Goal: Task Accomplishment & Management: Complete application form

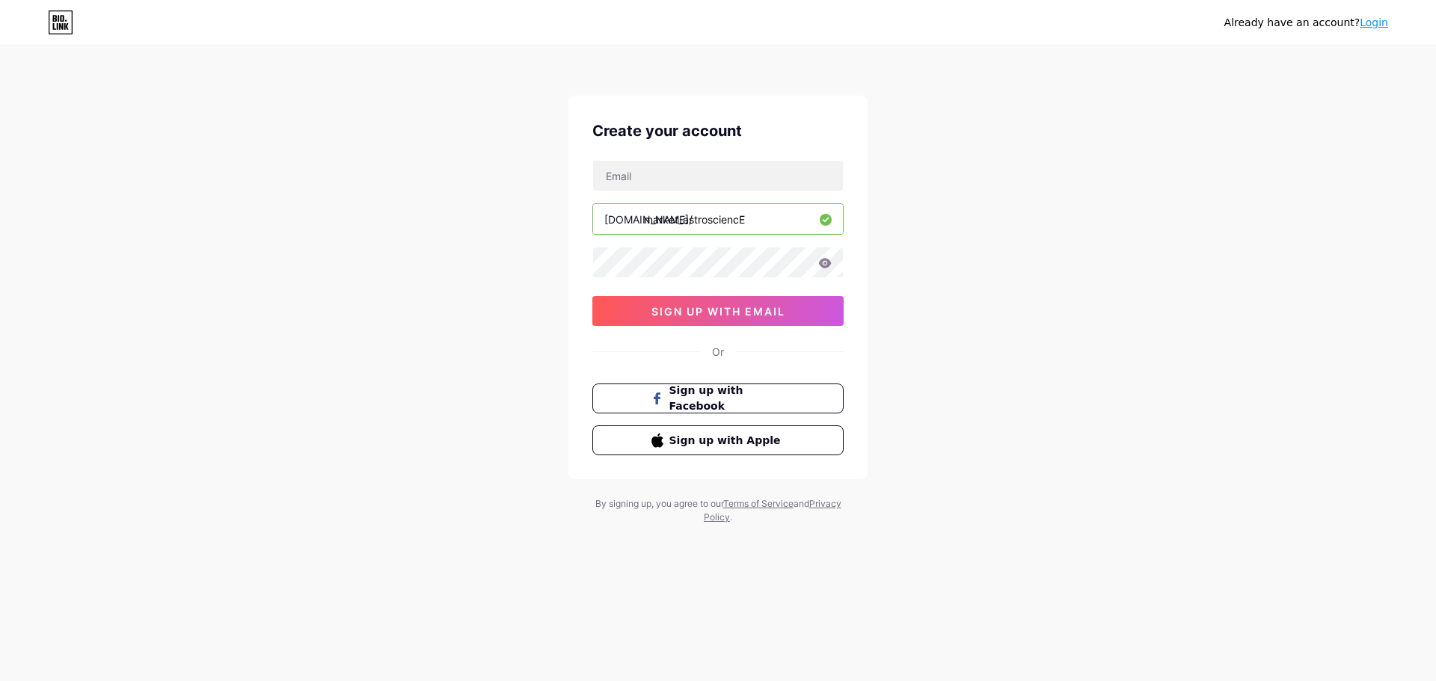
click at [765, 219] on input "market_astrosciencE" at bounding box center [718, 219] width 250 height 30
type input "market_astroscience"
click at [660, 182] on input "text" at bounding box center [718, 176] width 250 height 30
type input "[EMAIL_ADDRESS][DOMAIN_NAME]"
click at [828, 266] on icon at bounding box center [825, 263] width 13 height 10
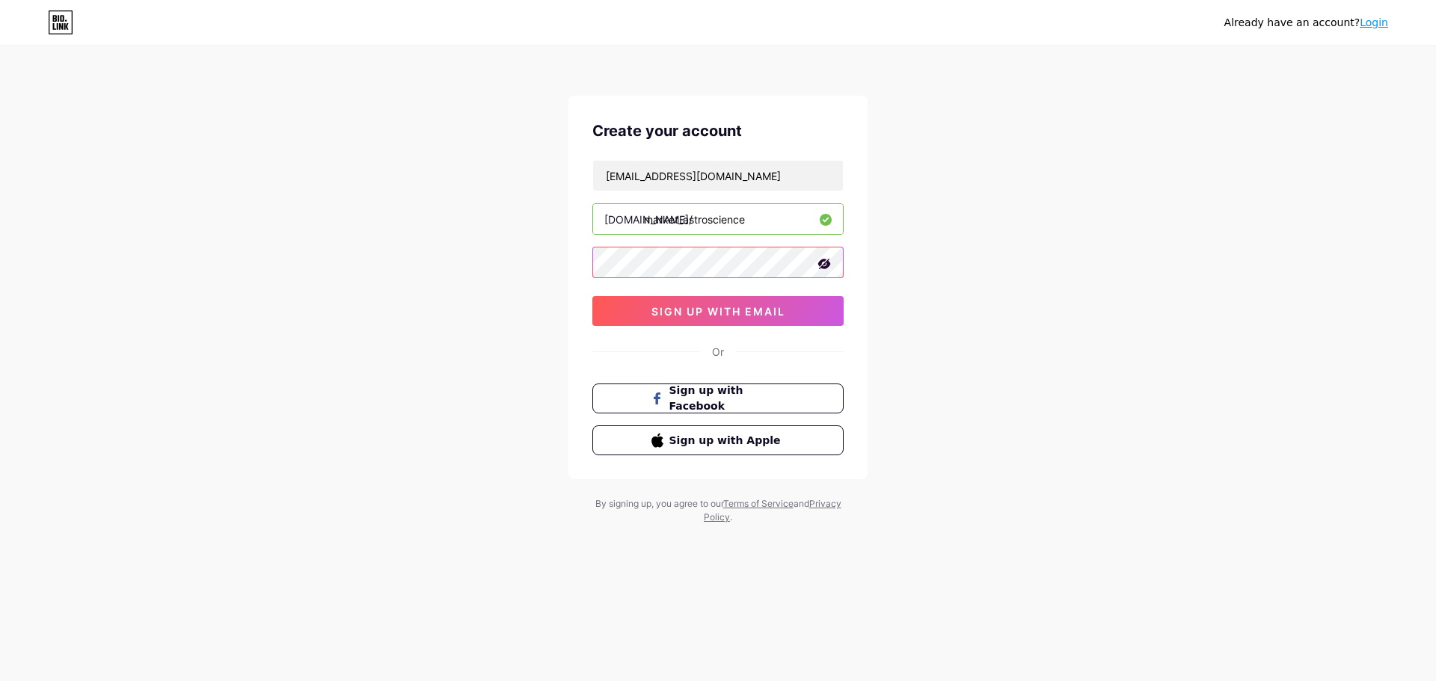
click at [580, 250] on div "Create your account [EMAIL_ADDRESS][DOMAIN_NAME] [DOMAIN_NAME]/ market_astrosci…" at bounding box center [718, 288] width 299 height 384
click at [749, 310] on span "sign up with email" at bounding box center [719, 311] width 134 height 13
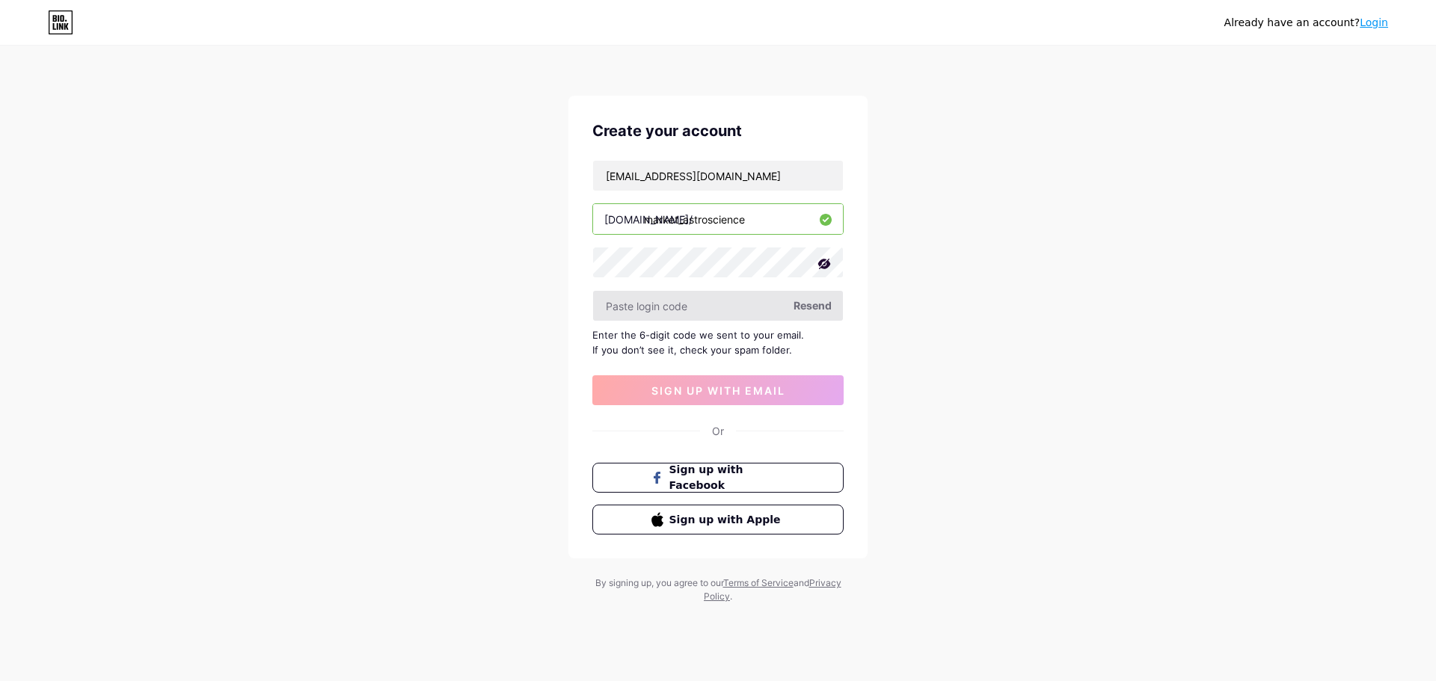
click at [689, 305] on input "text" at bounding box center [718, 306] width 250 height 30
click at [689, 307] on input "text" at bounding box center [718, 306] width 250 height 30
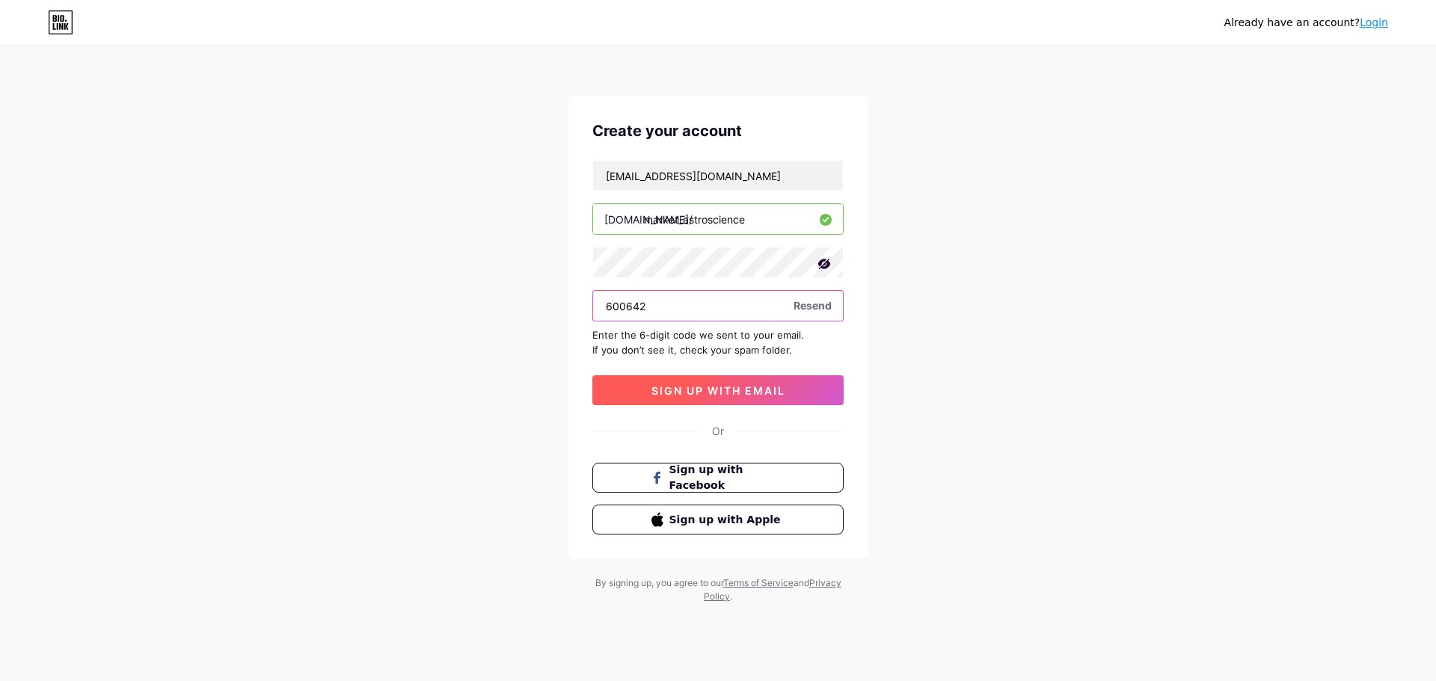
type input "600642"
click at [735, 394] on span "sign up with email" at bounding box center [719, 390] width 134 height 13
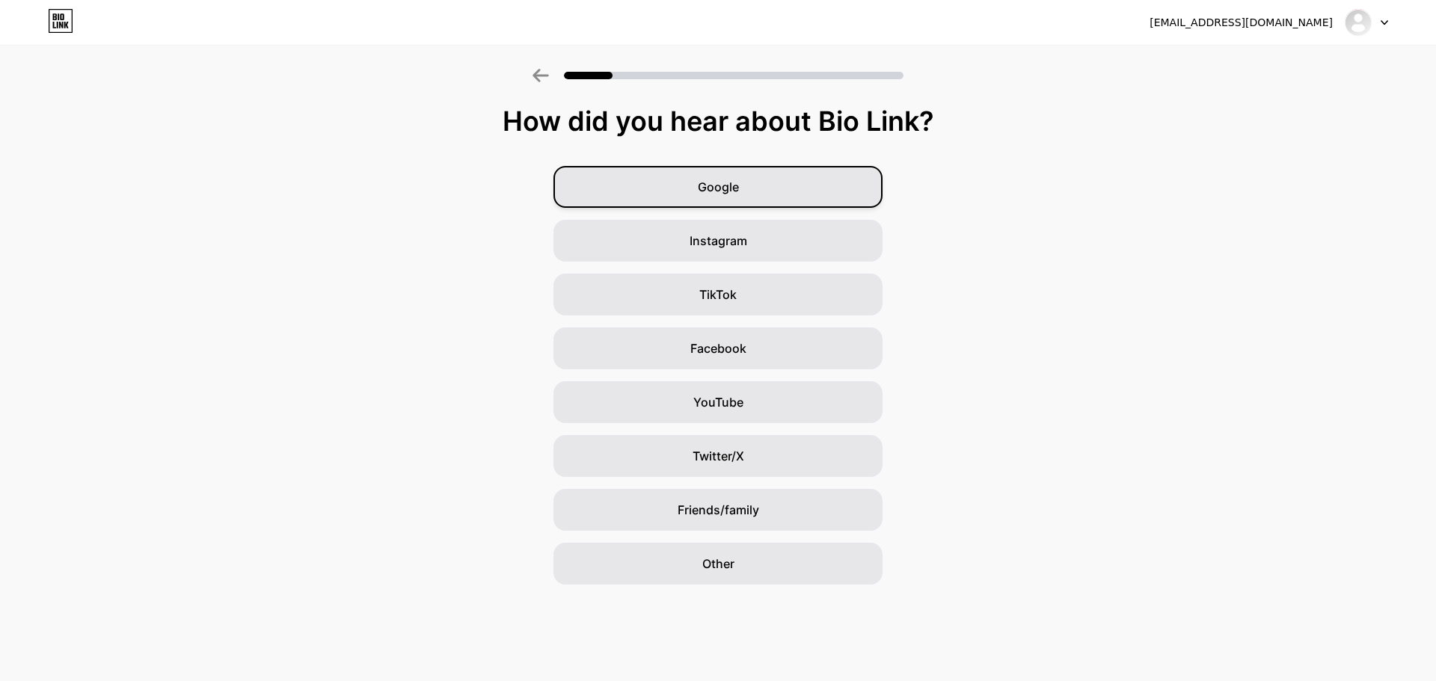
click at [718, 185] on span "Google" at bounding box center [718, 187] width 41 height 18
click at [745, 181] on div "Google" at bounding box center [718, 187] width 329 height 42
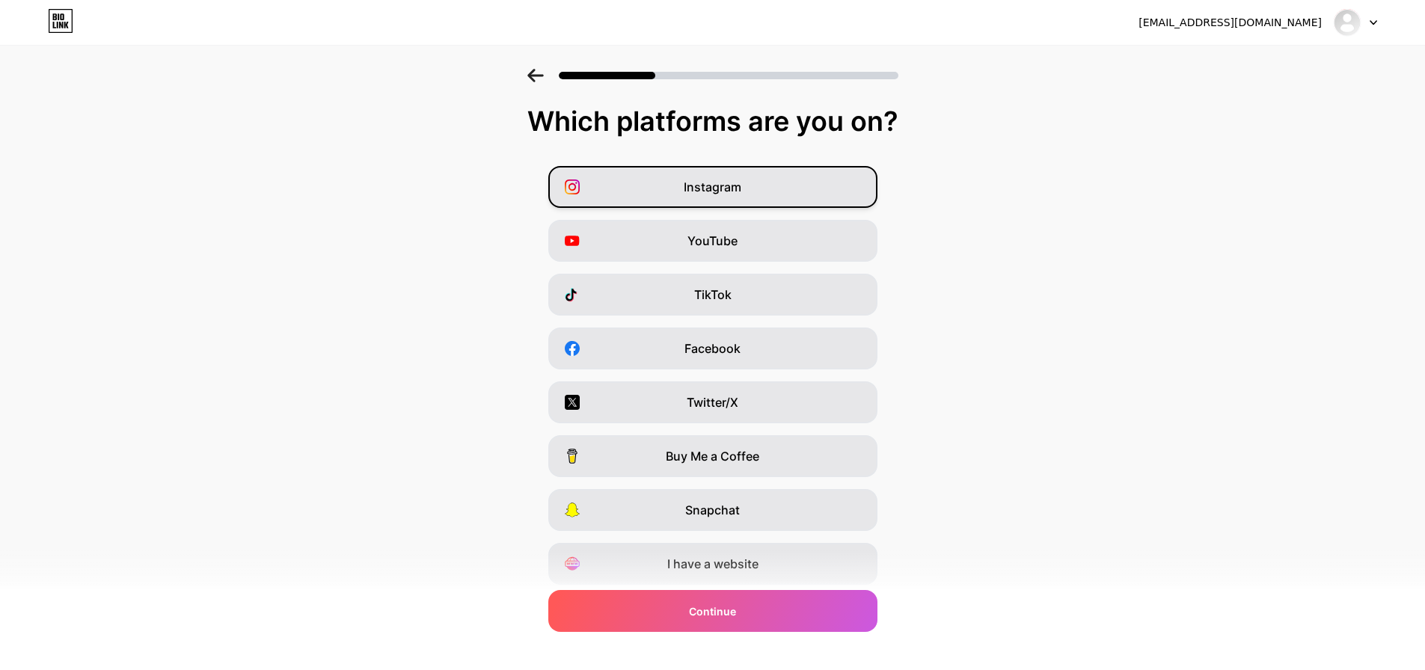
click at [758, 186] on div "Instagram" at bounding box center [712, 187] width 329 height 42
click at [738, 232] on span "YouTube" at bounding box center [712, 241] width 50 height 18
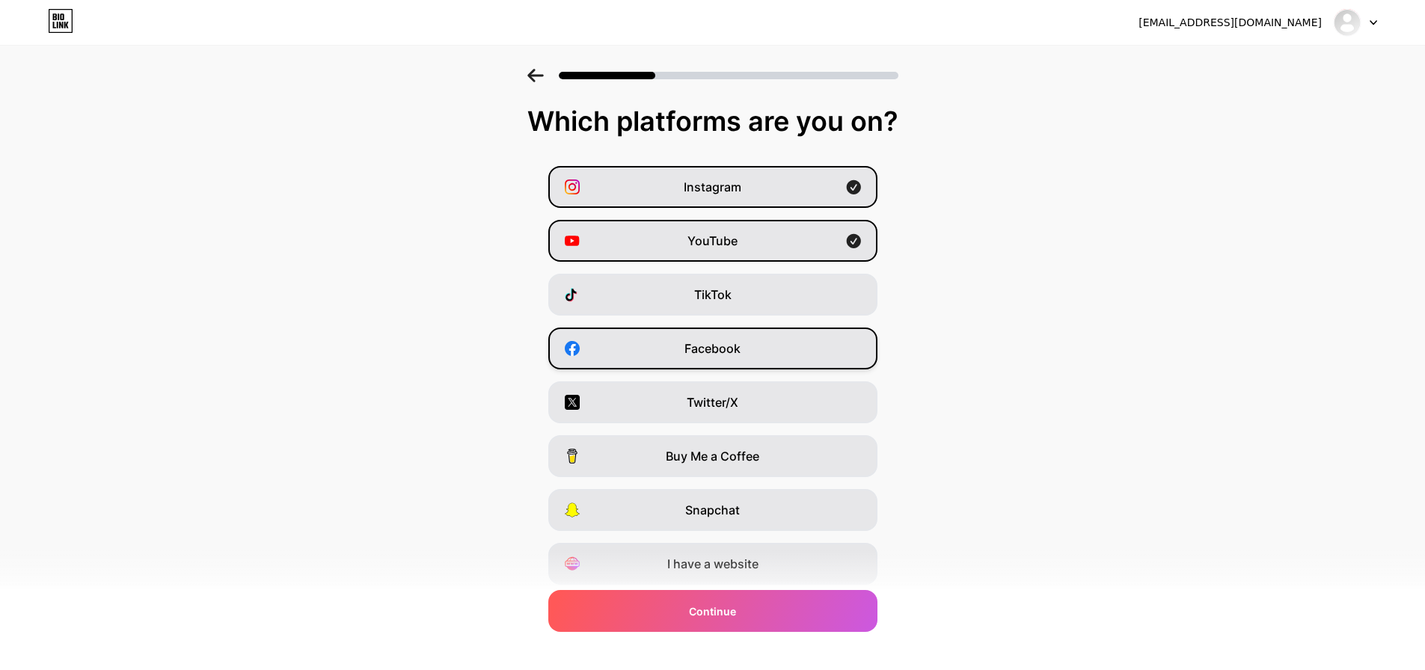
click at [762, 361] on div "Facebook" at bounding box center [712, 349] width 329 height 42
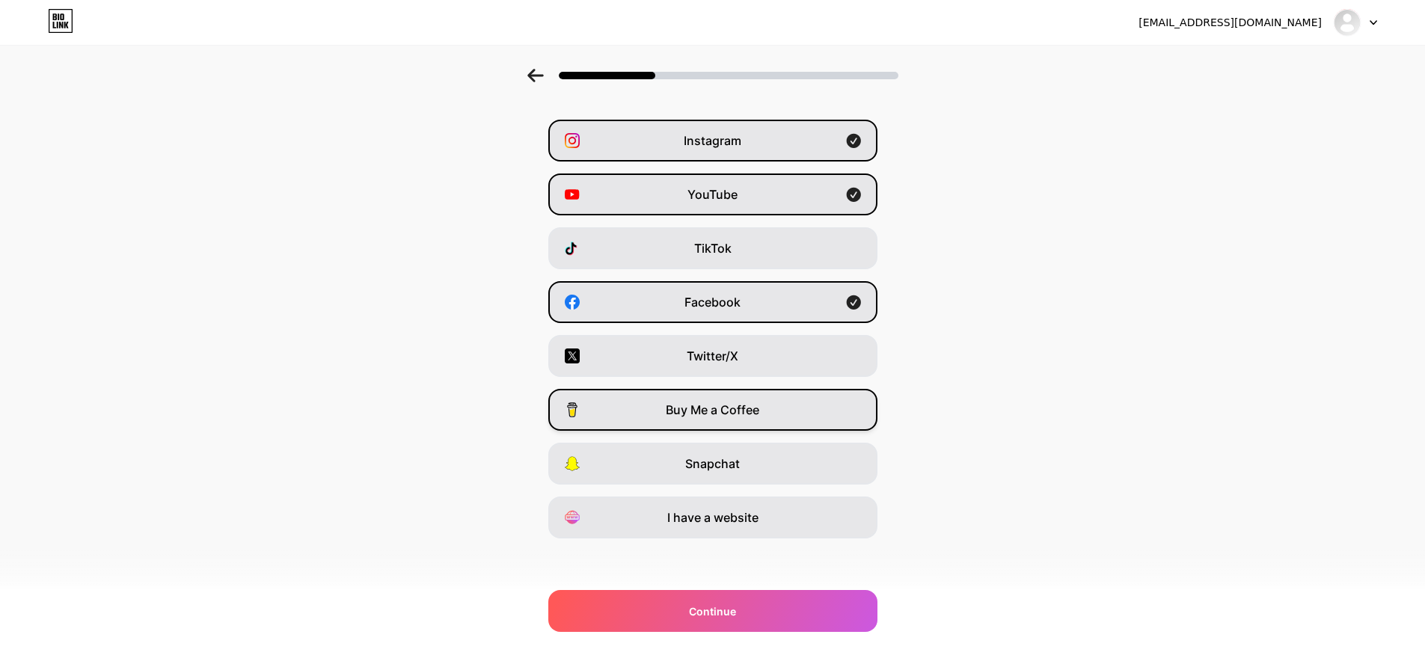
scroll to position [49, 0]
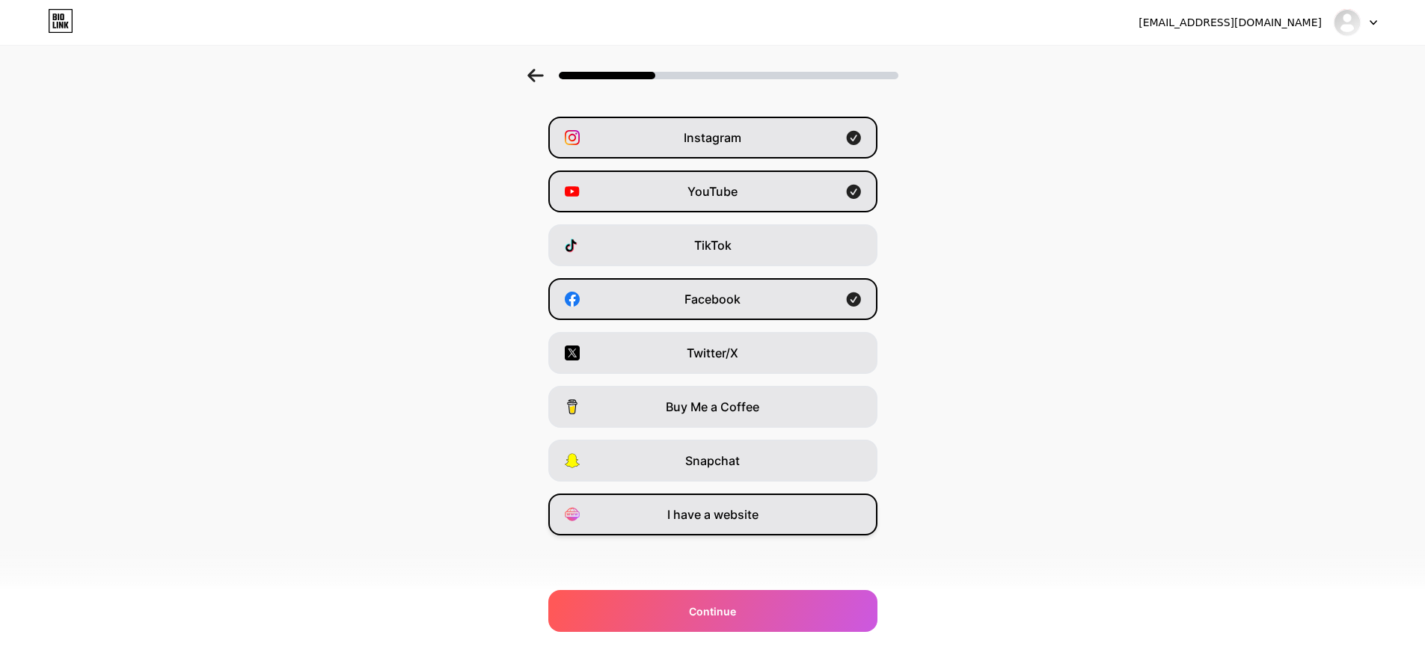
click at [704, 511] on span "I have a website" at bounding box center [712, 515] width 91 height 18
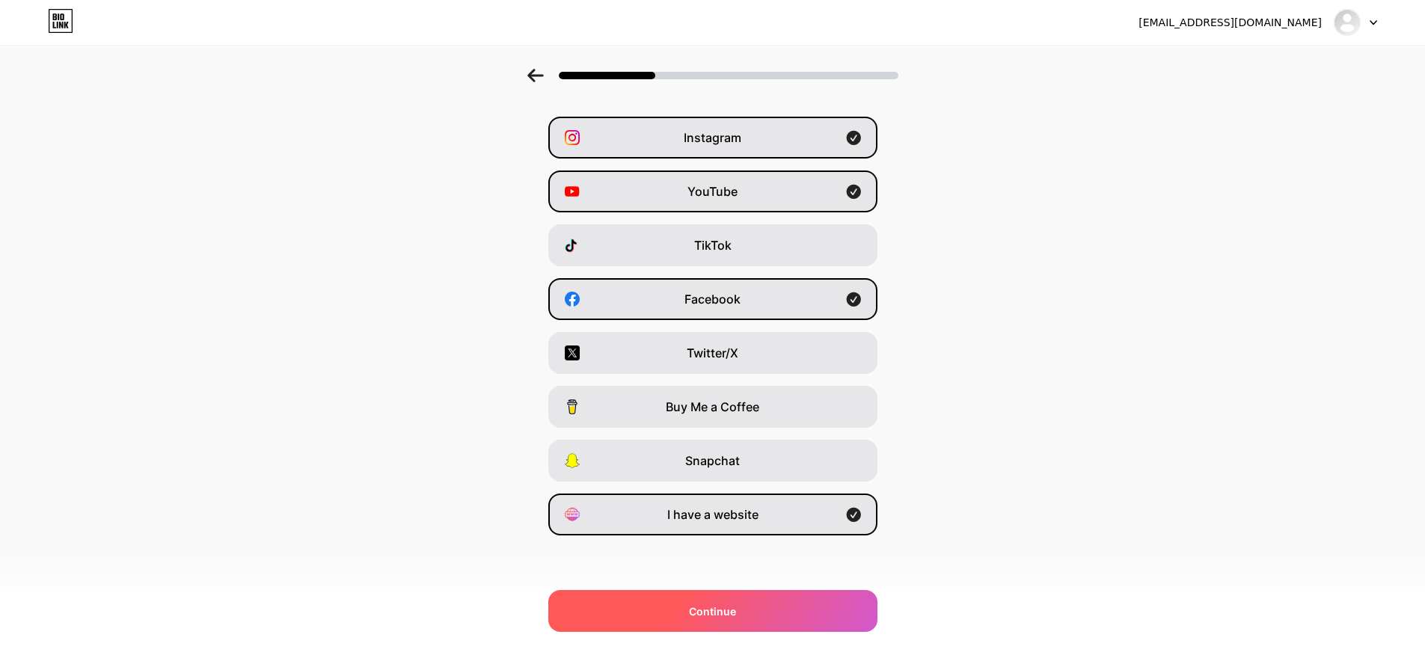
click at [744, 617] on div "Continue" at bounding box center [712, 611] width 329 height 42
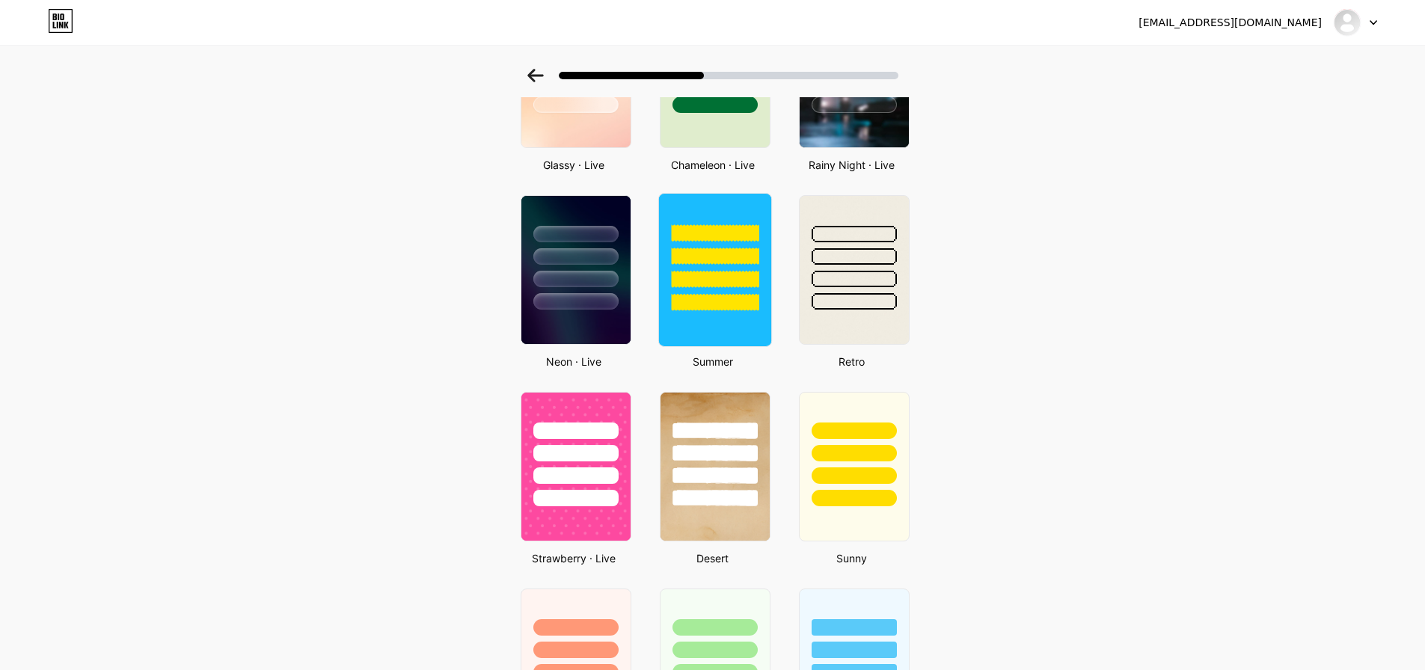
scroll to position [438, 0]
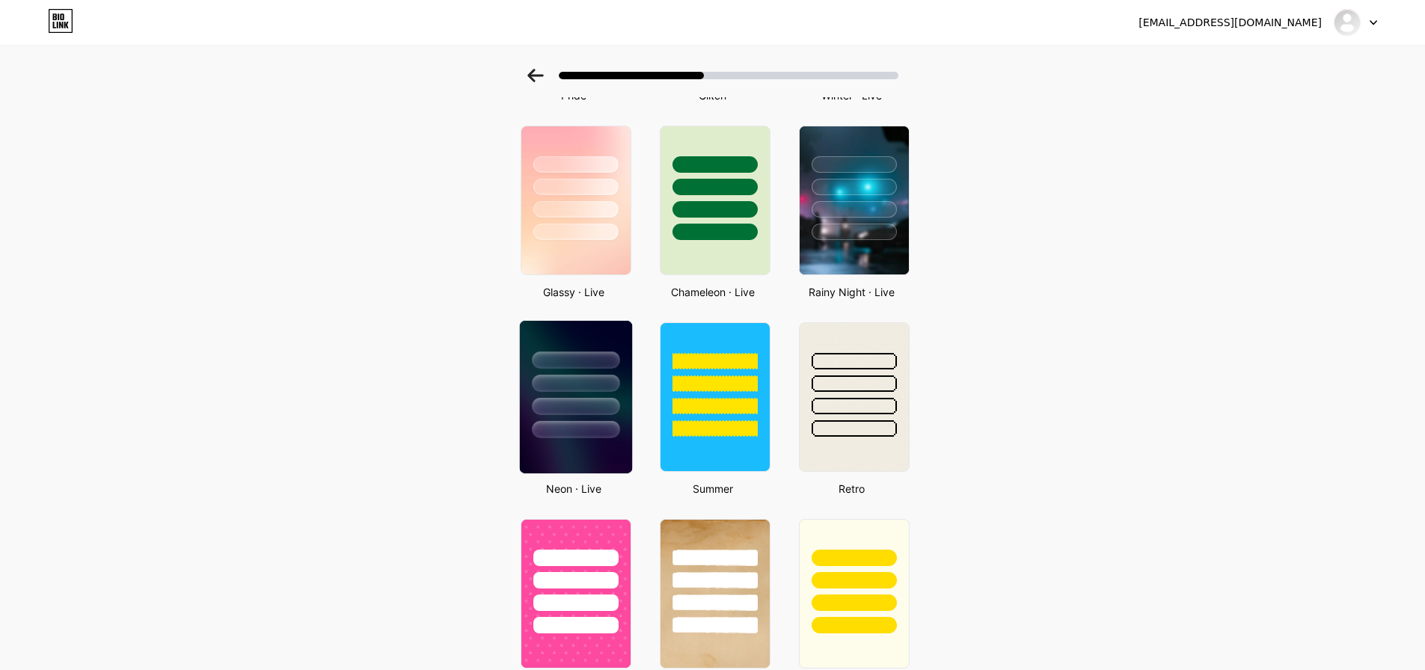
click at [598, 361] on div at bounding box center [576, 360] width 88 height 17
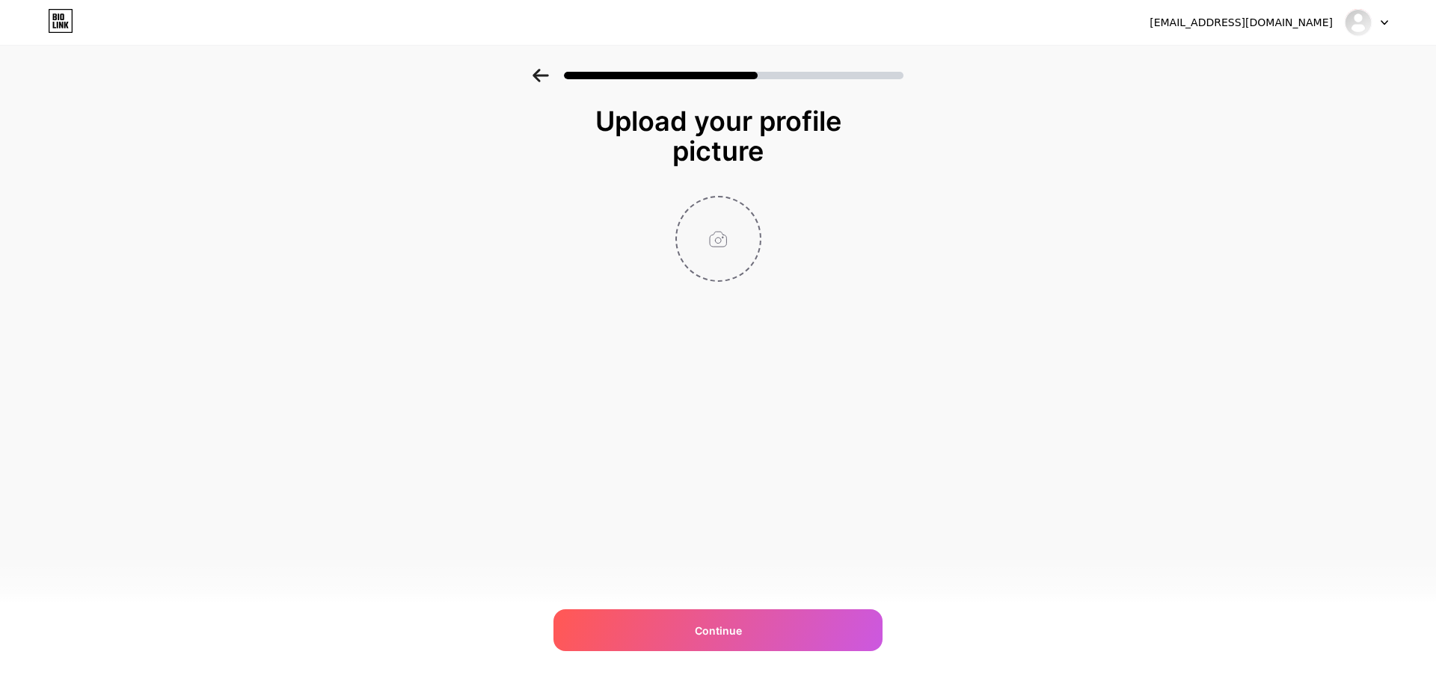
click at [720, 248] on input "file" at bounding box center [718, 238] width 83 height 83
type input "C:\fakepath\Market Astro Logo Insta Watsapp.png"
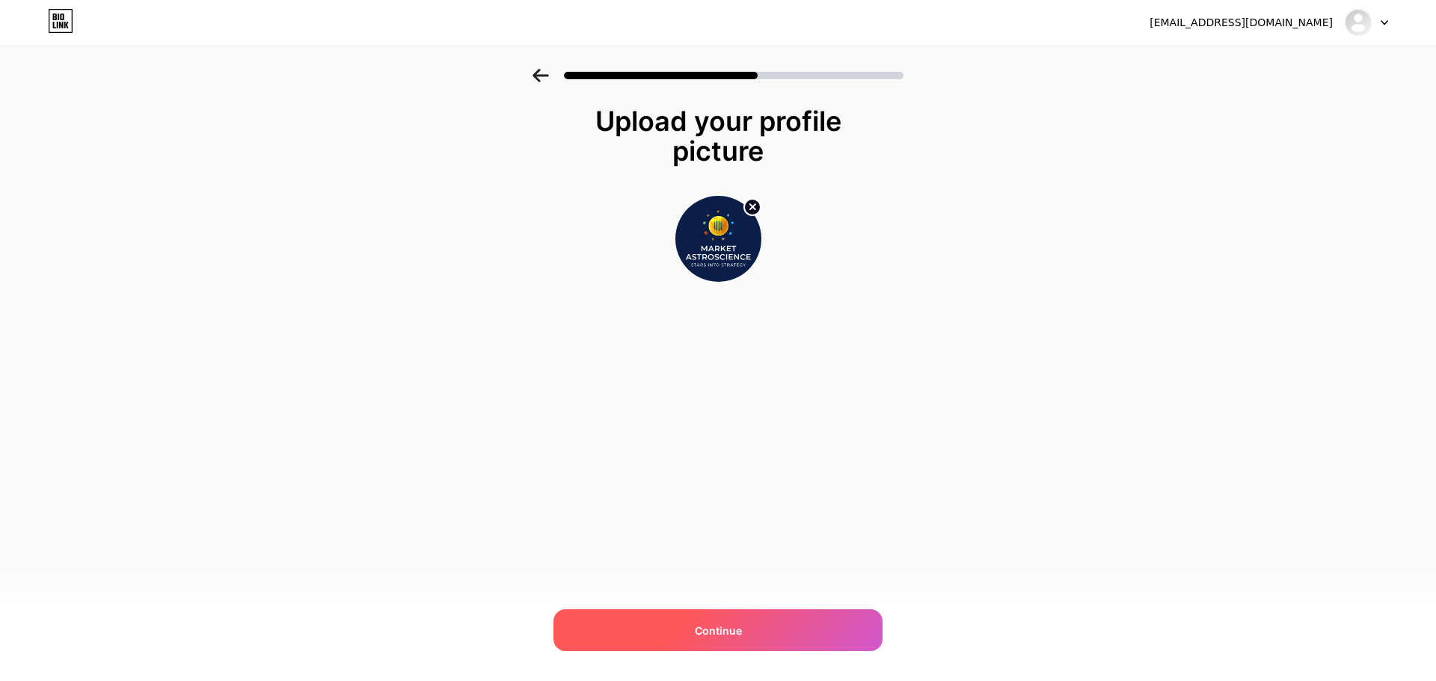
click at [699, 629] on span "Continue" at bounding box center [718, 631] width 47 height 16
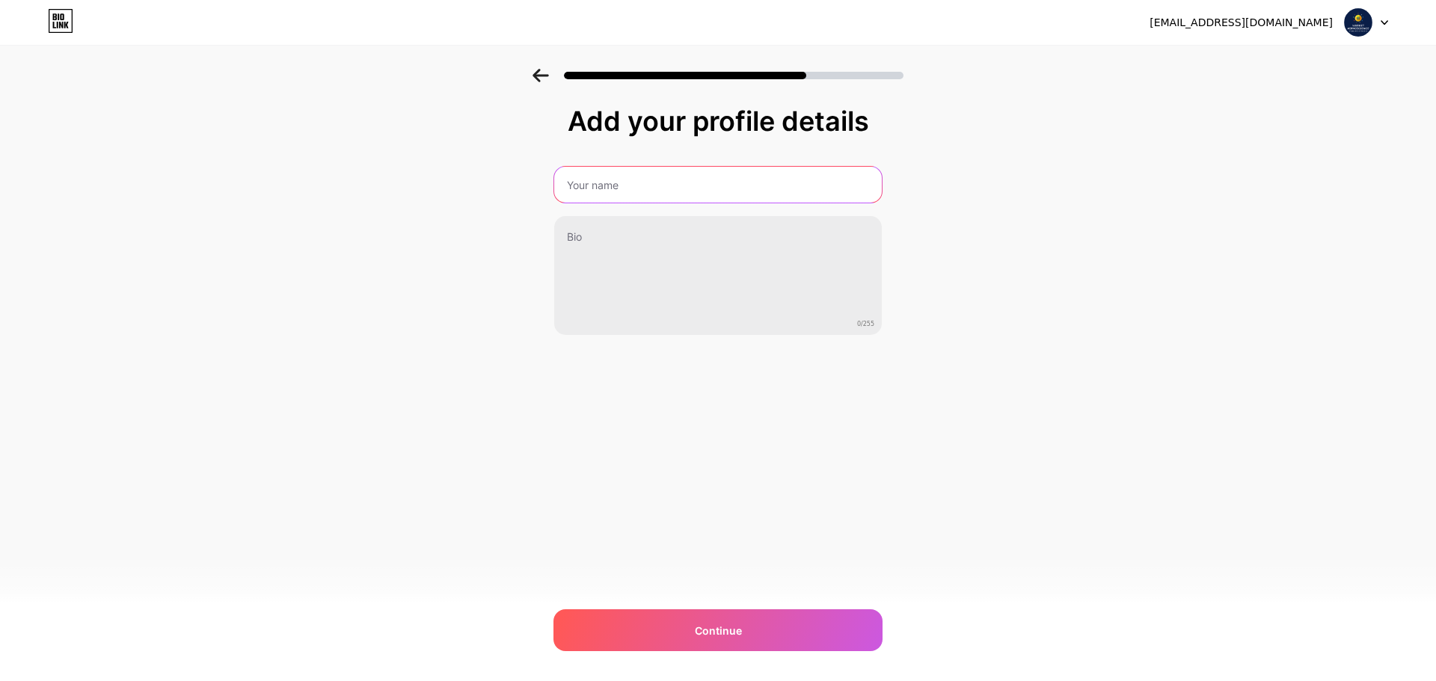
click at [660, 186] on input "text" at bounding box center [718, 185] width 328 height 36
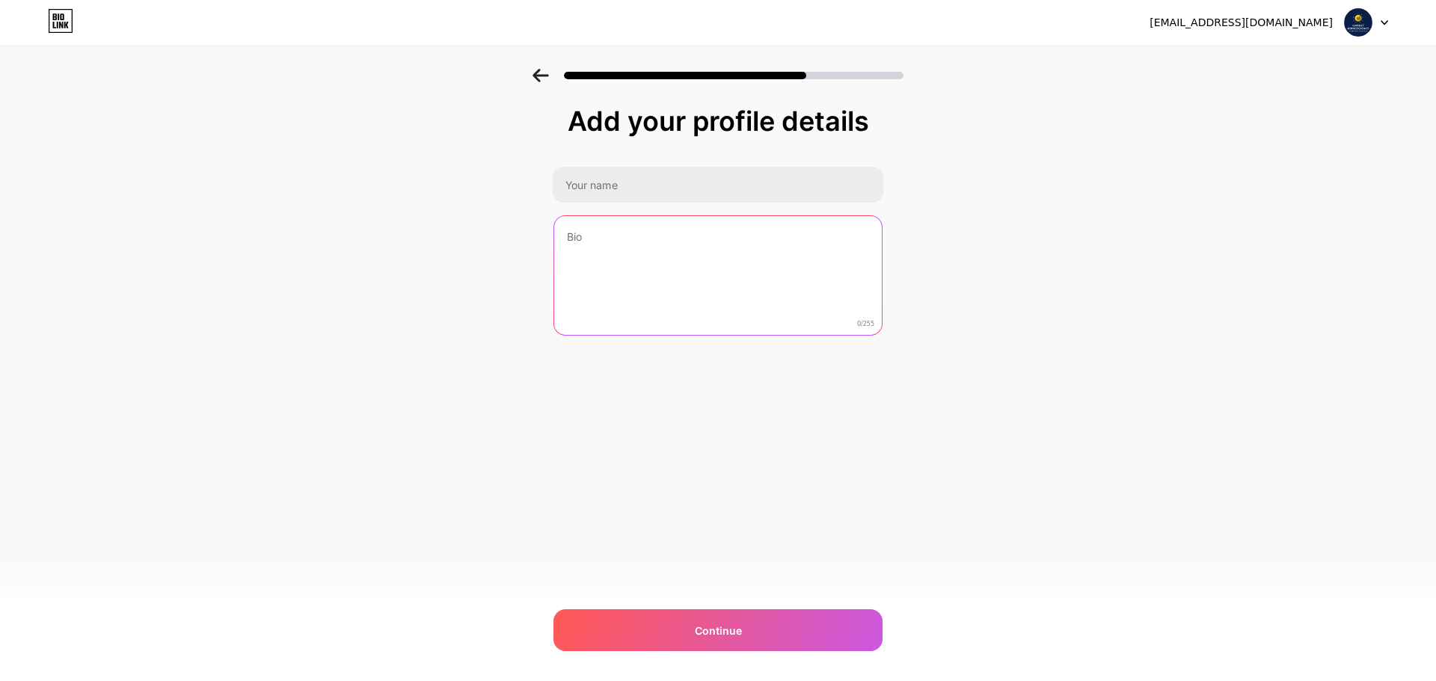
click at [637, 247] on textarea at bounding box center [718, 276] width 328 height 120
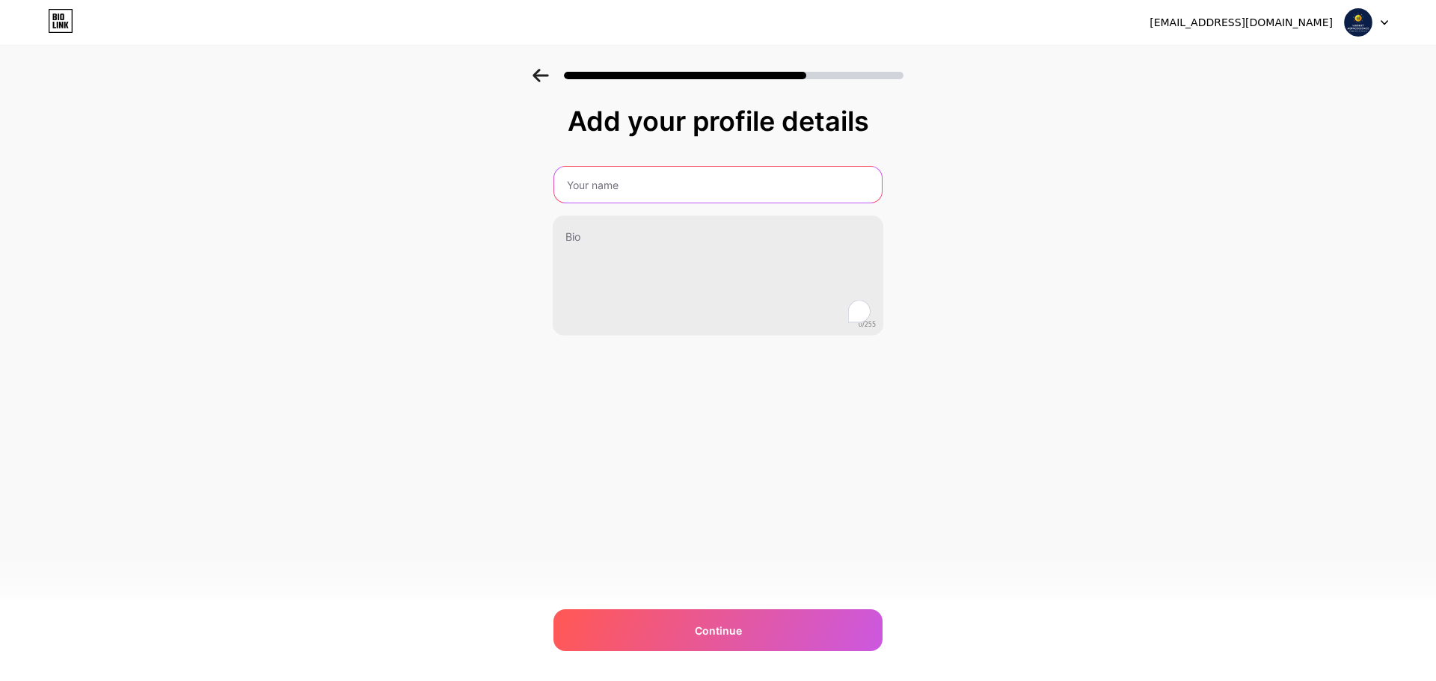
click at [640, 187] on input "text" at bounding box center [718, 185] width 328 height 36
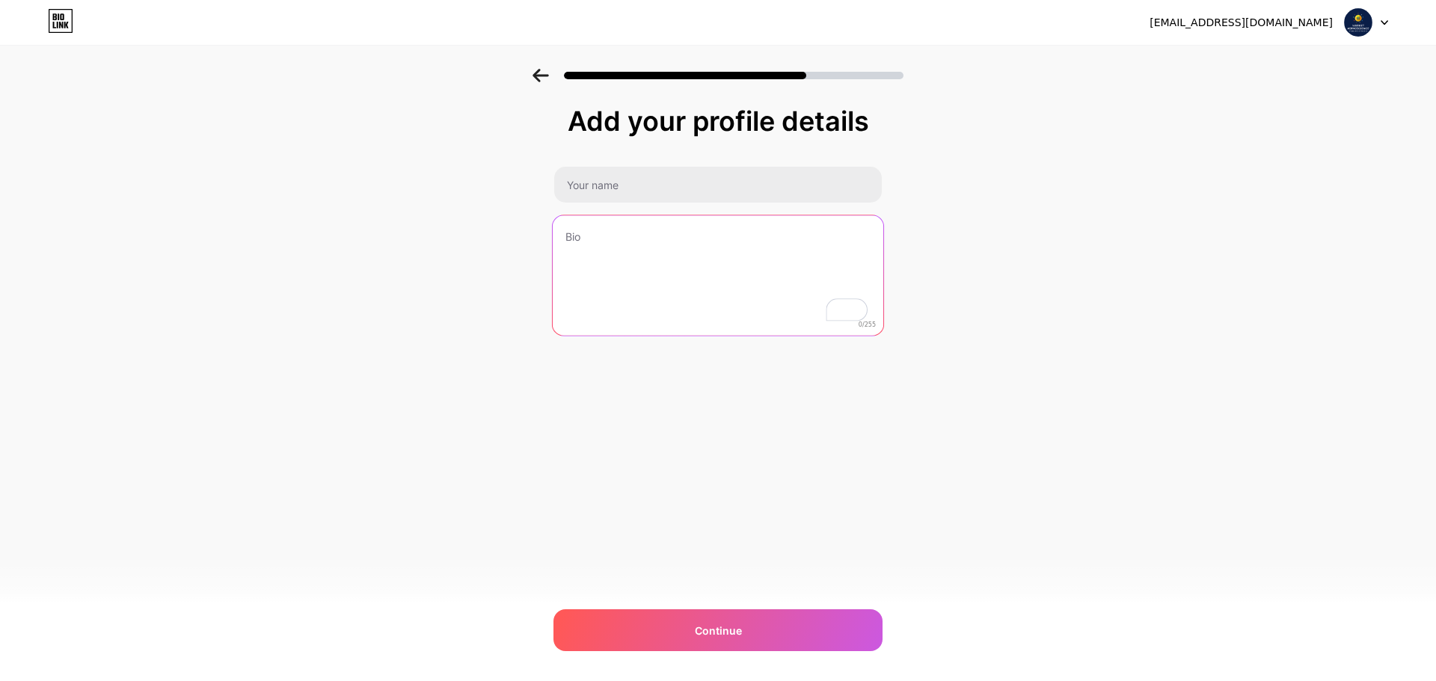
click at [635, 230] on textarea at bounding box center [718, 276] width 331 height 122
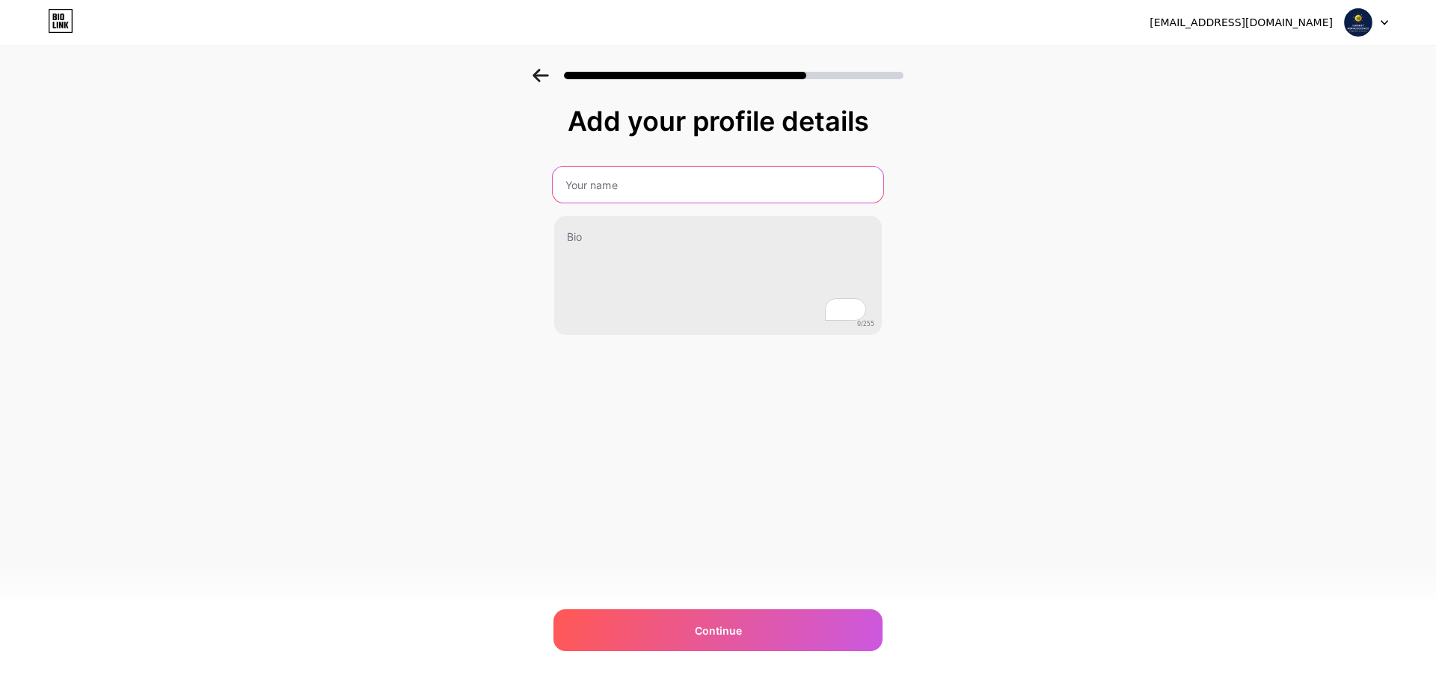
click at [637, 192] on input "text" at bounding box center [718, 185] width 331 height 36
type input "m"
type input "Market Astroscience"
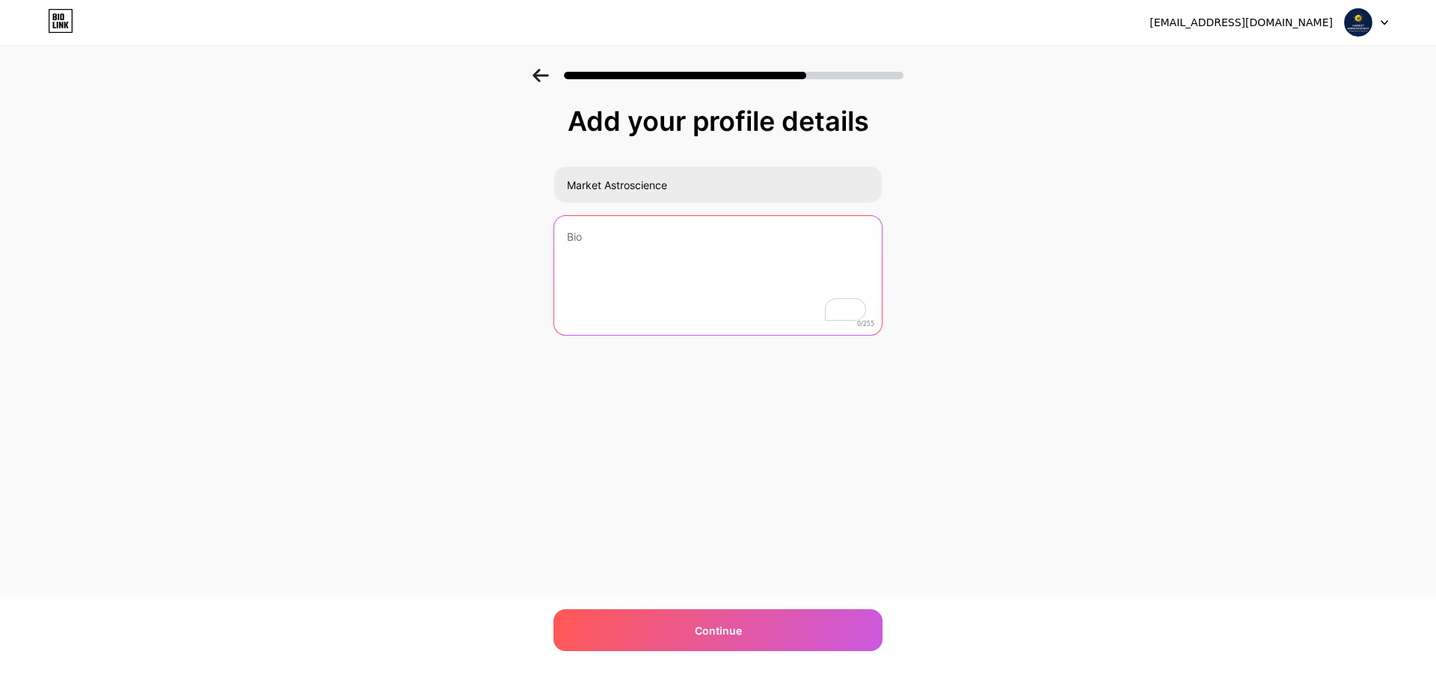
click at [631, 234] on textarea at bounding box center [718, 276] width 328 height 120
paste textarea "Market Astroscience is a pioneering platform that blends the timeless wisdom of…"
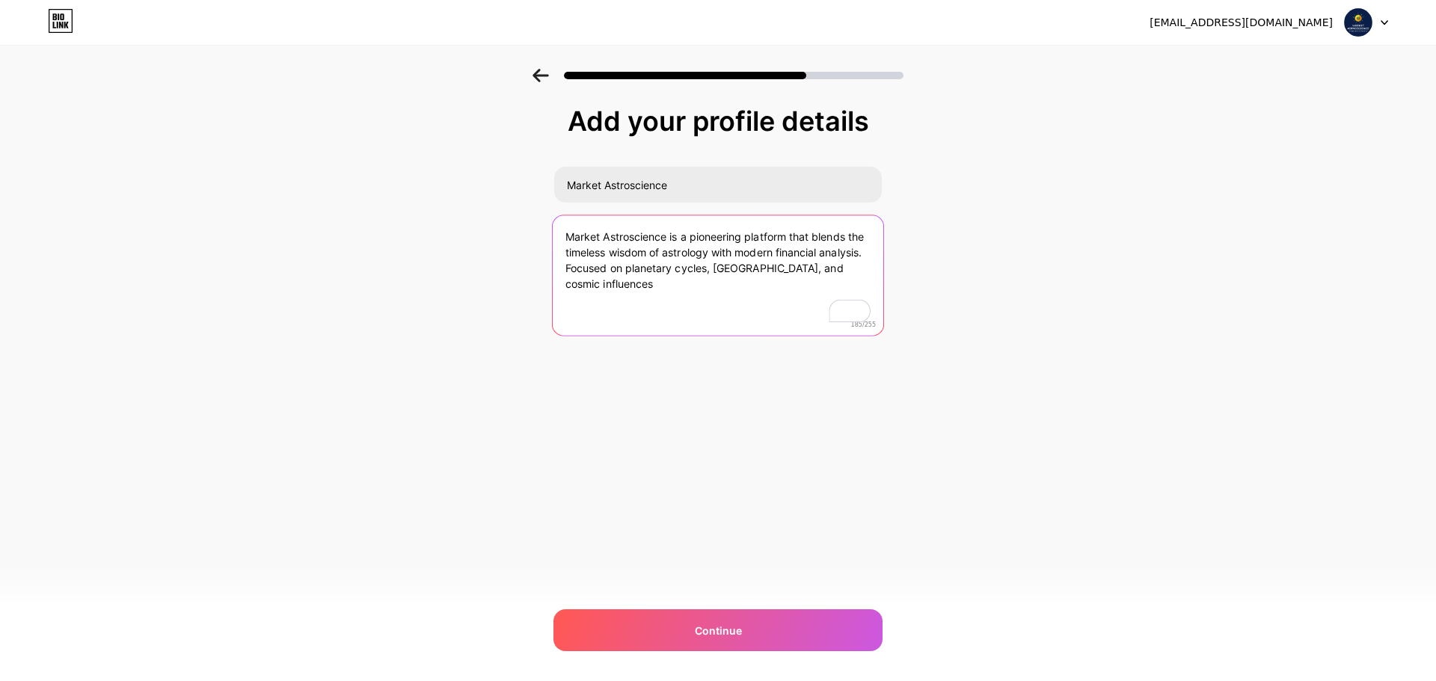
type textarea "Market Astroscience is a pioneering platform that blends the timeless wisdom of…"
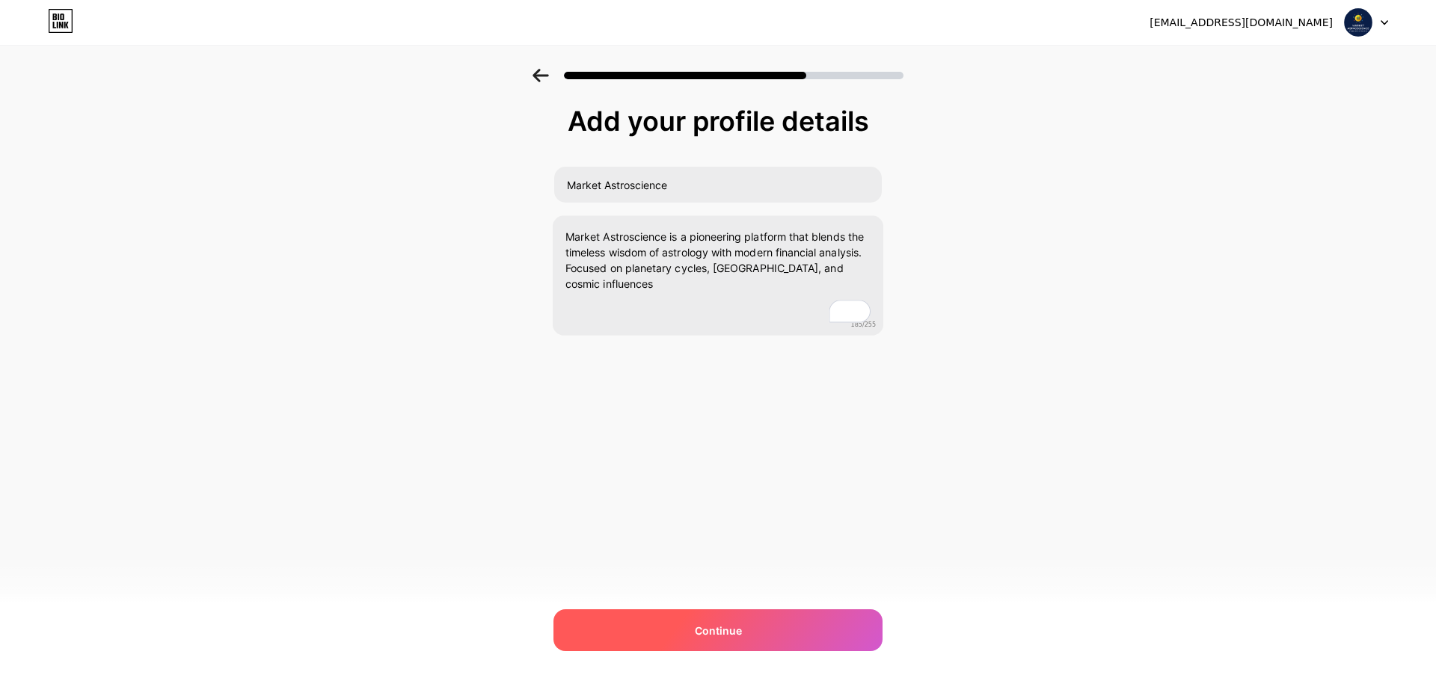
click at [688, 625] on div "Continue" at bounding box center [718, 631] width 329 height 42
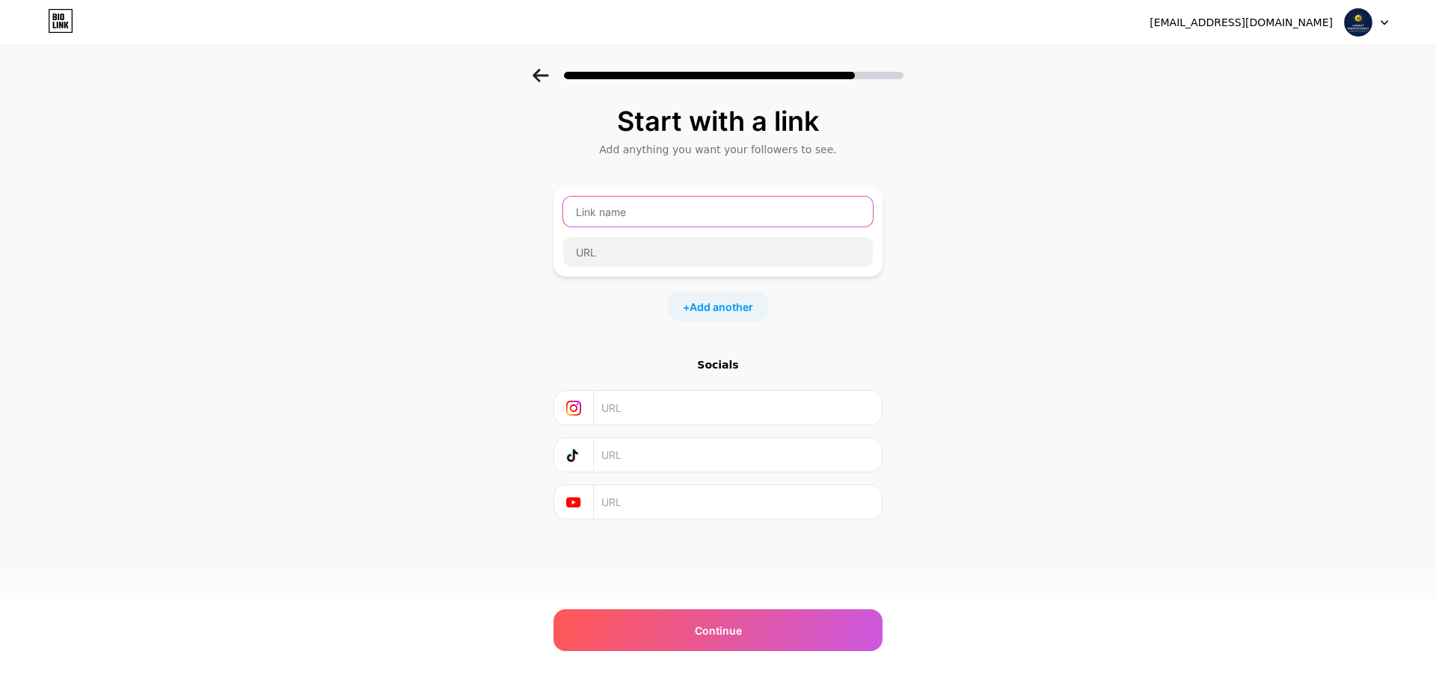
click at [647, 208] on input "text" at bounding box center [718, 212] width 310 height 30
type input "m"
click at [628, 463] on input "text" at bounding box center [737, 455] width 272 height 34
click at [727, 310] on span "Add another" at bounding box center [722, 307] width 64 height 16
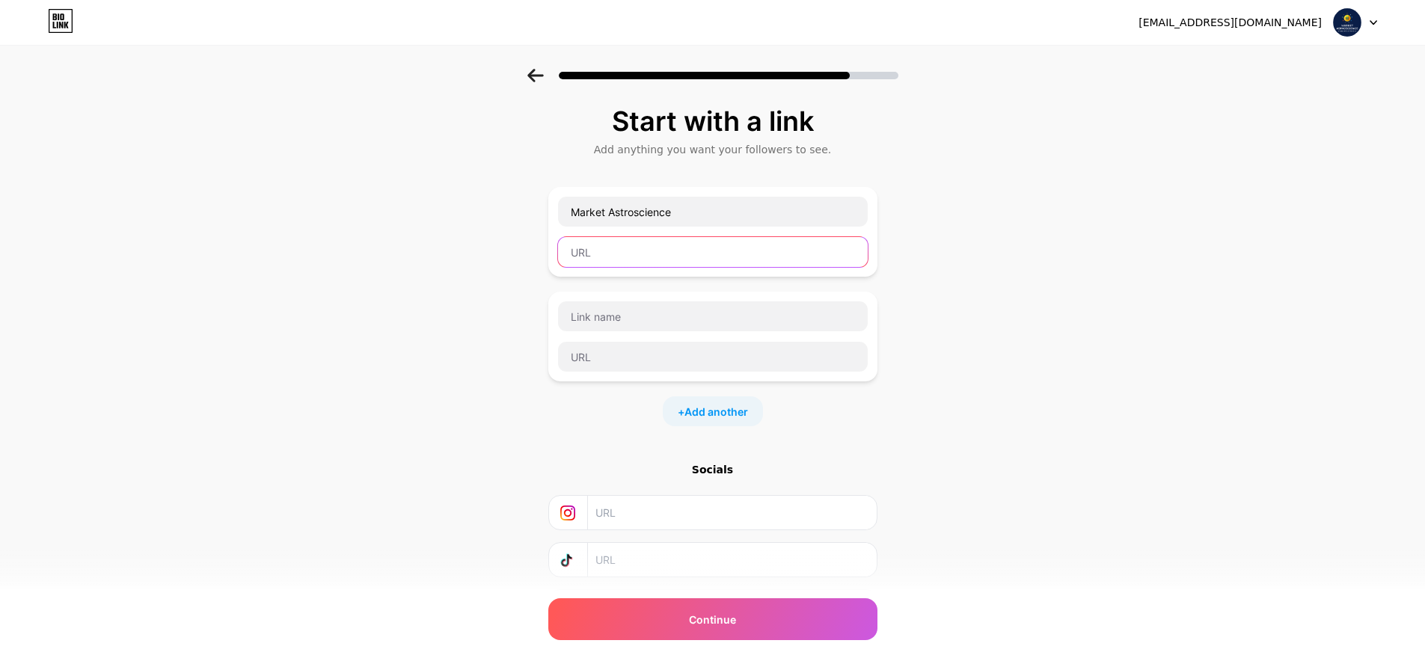
click at [651, 254] on input "text" at bounding box center [713, 252] width 310 height 30
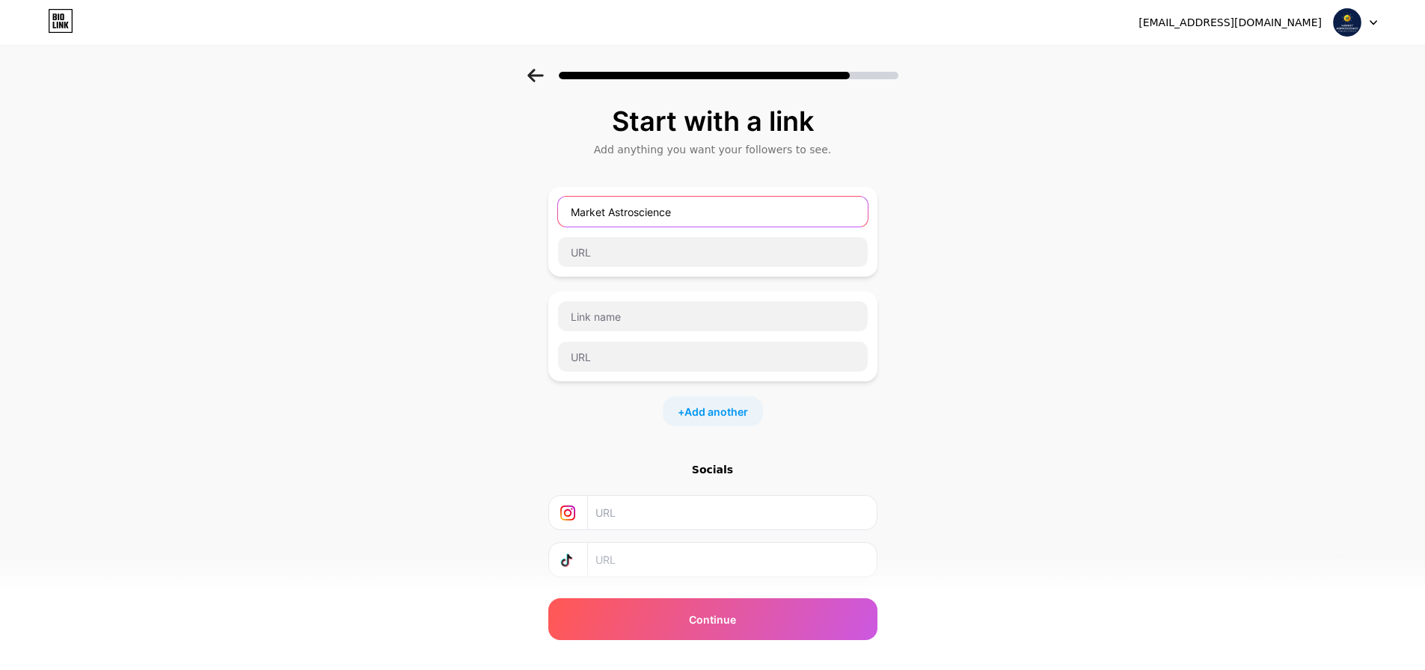
click at [713, 209] on input "Market Astroscience" at bounding box center [713, 212] width 310 height 30
drag, startPoint x: 713, startPoint y: 209, endPoint x: 496, endPoint y: 210, distance: 216.9
click at [496, 210] on div "Start with a link Add anything you want your followers to see. Market Astroscie…" at bounding box center [712, 384] width 1425 height 631
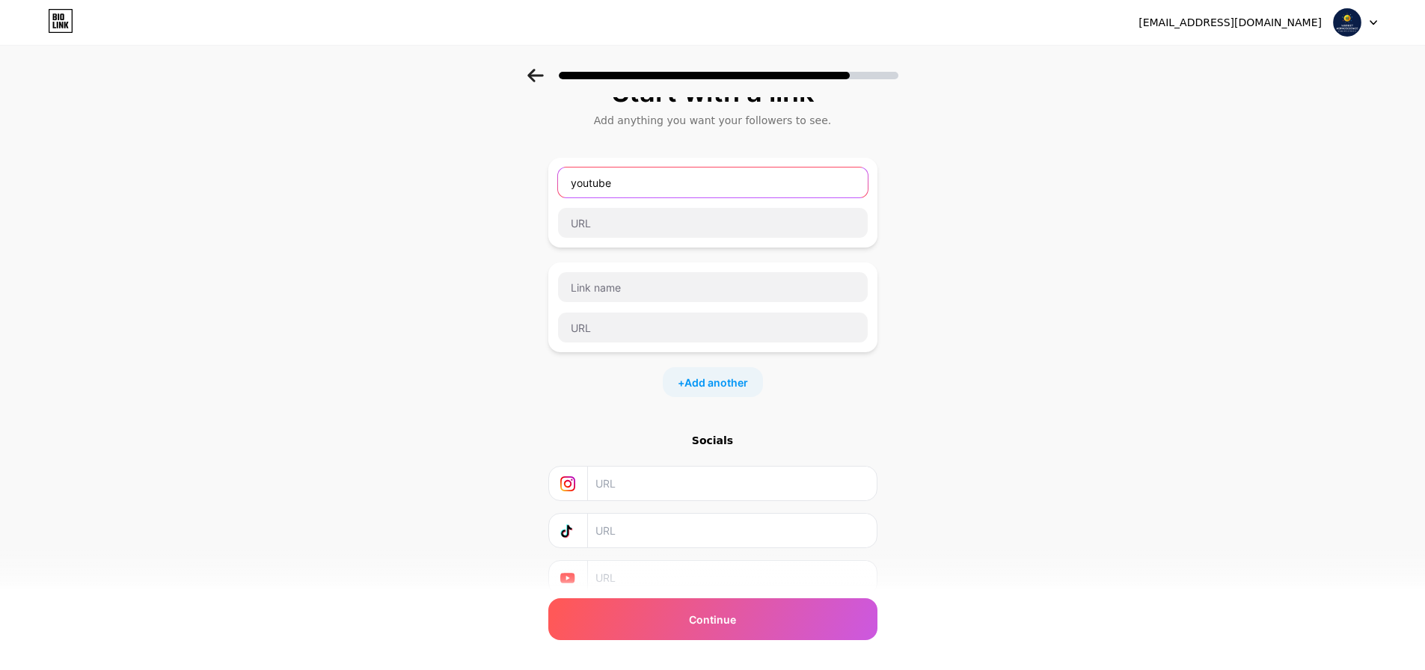
scroll to position [89, 0]
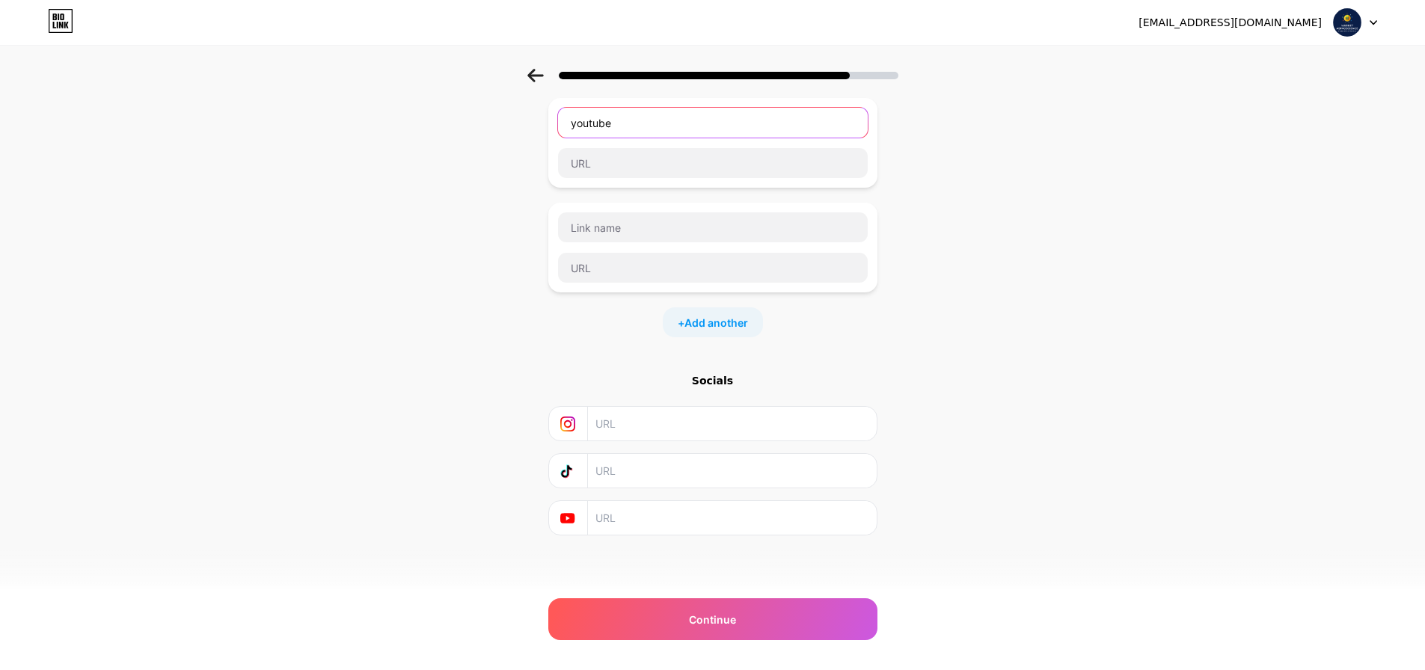
type input "youtube"
click at [648, 518] on input "text" at bounding box center [731, 518] width 272 height 34
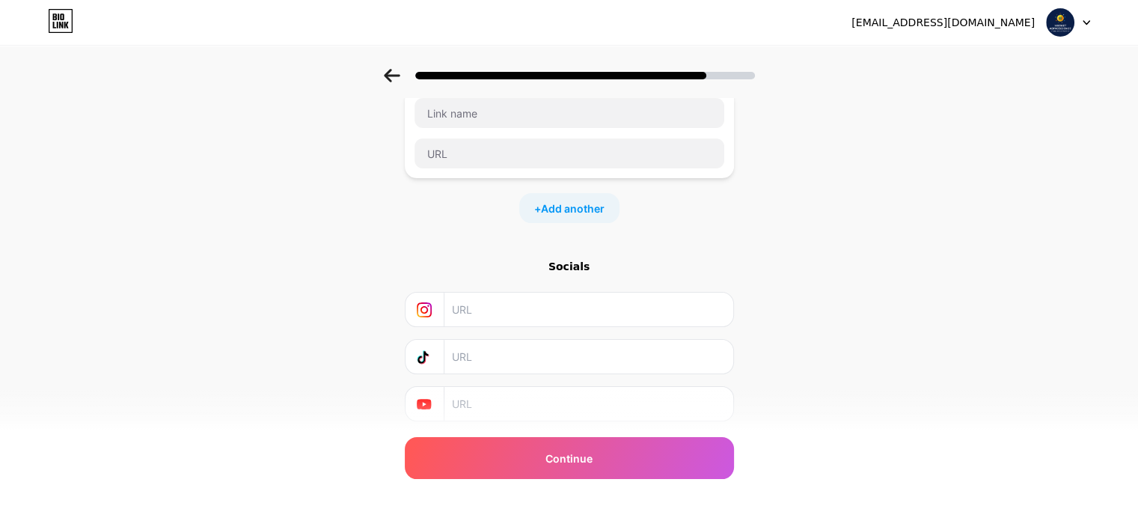
scroll to position [248, 0]
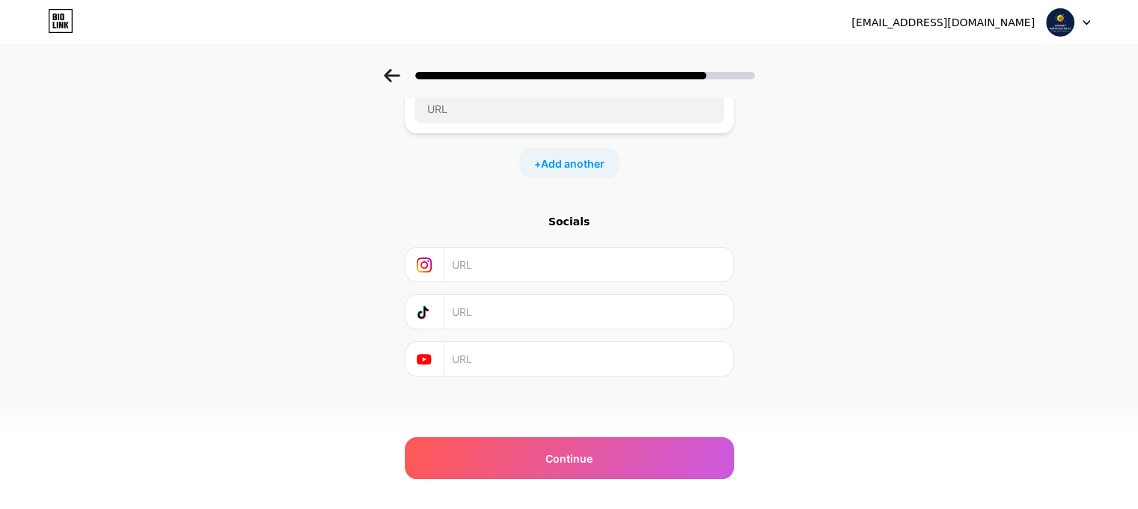
click at [503, 354] on input "text" at bounding box center [588, 359] width 272 height 34
paste input "[URL][DOMAIN_NAME]"
type input "[URL][DOMAIN_NAME]"
click at [527, 308] on input "text" at bounding box center [588, 312] width 272 height 34
click at [509, 265] on input "text" at bounding box center [588, 265] width 272 height 34
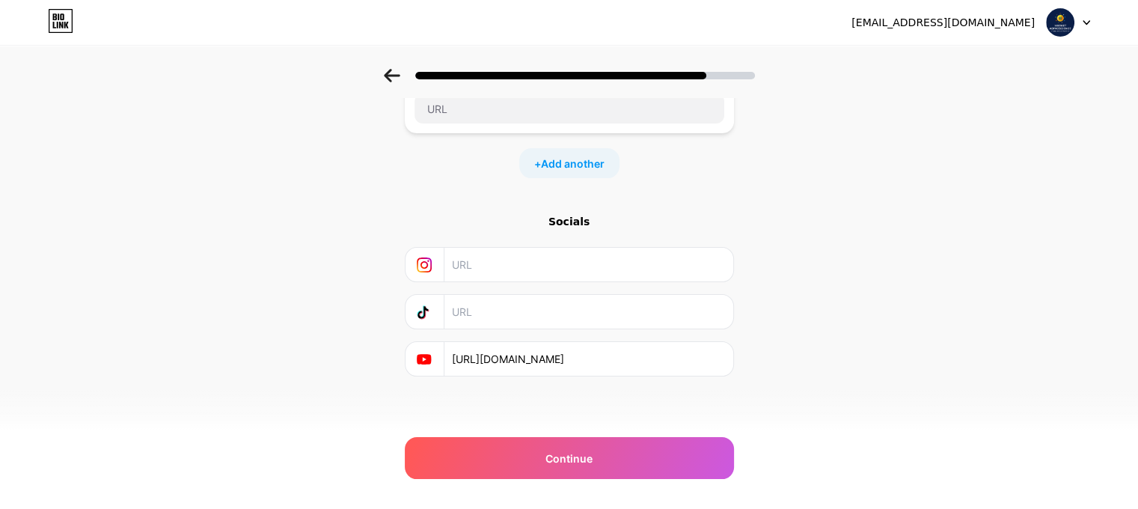
click at [481, 313] on input "text" at bounding box center [588, 312] width 272 height 34
click at [482, 266] on input "text" at bounding box center [588, 265] width 272 height 34
paste input "[URL][DOMAIN_NAME]"
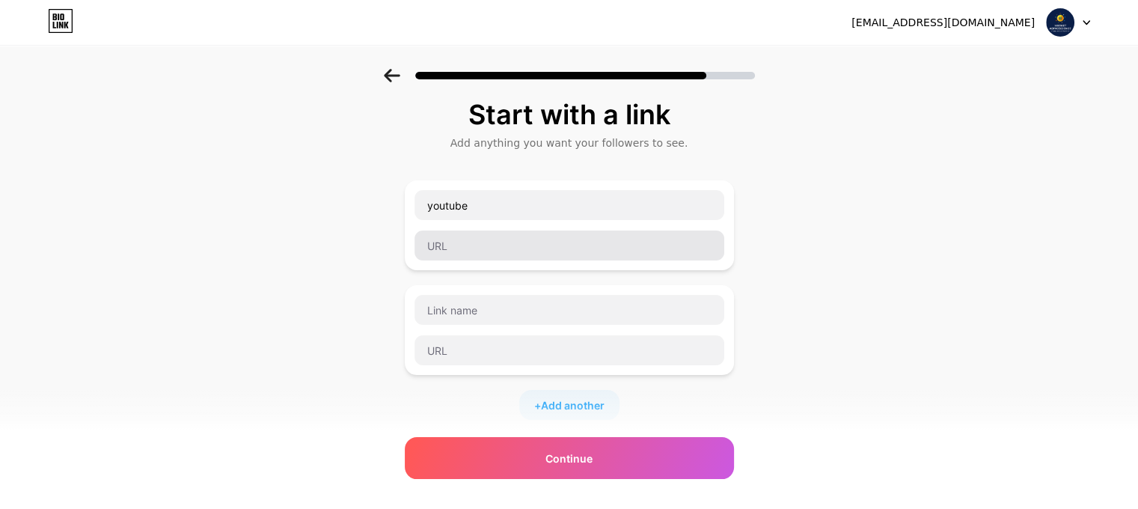
scroll to position [0, 0]
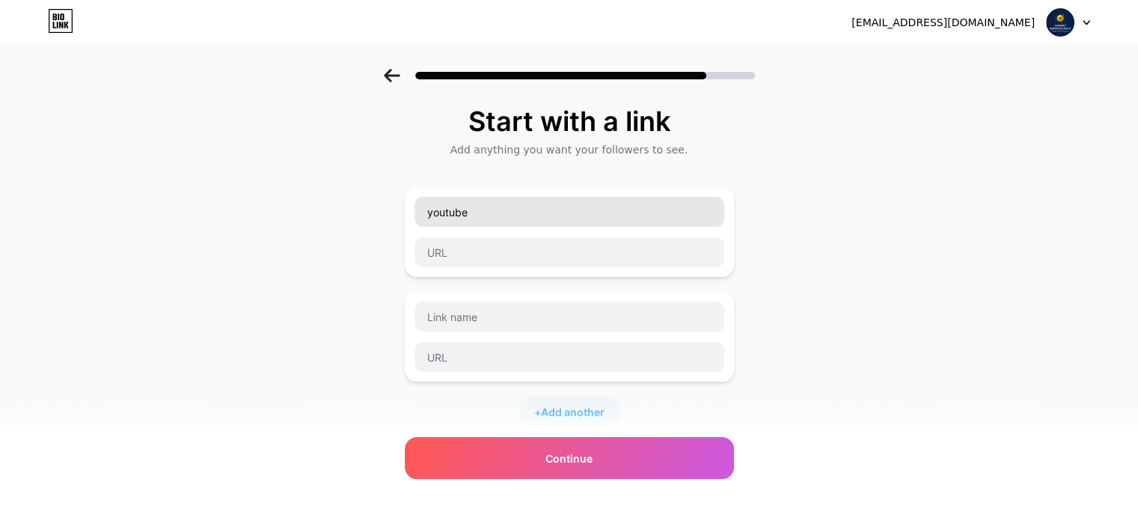
type input "[URL][DOMAIN_NAME]"
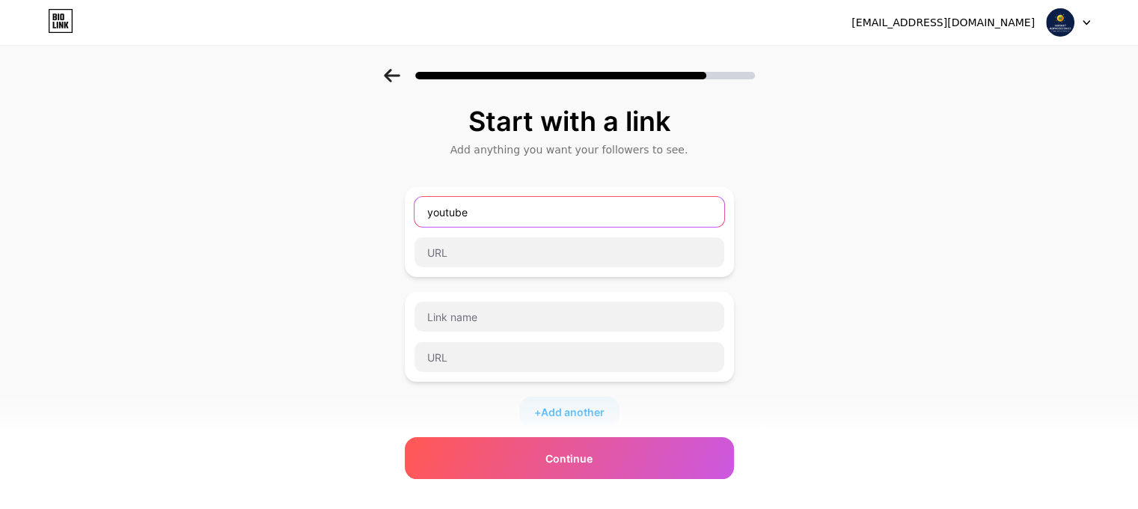
click at [491, 222] on input "youtube" at bounding box center [569, 212] width 310 height 30
type input "y"
type input "W"
type input "2"
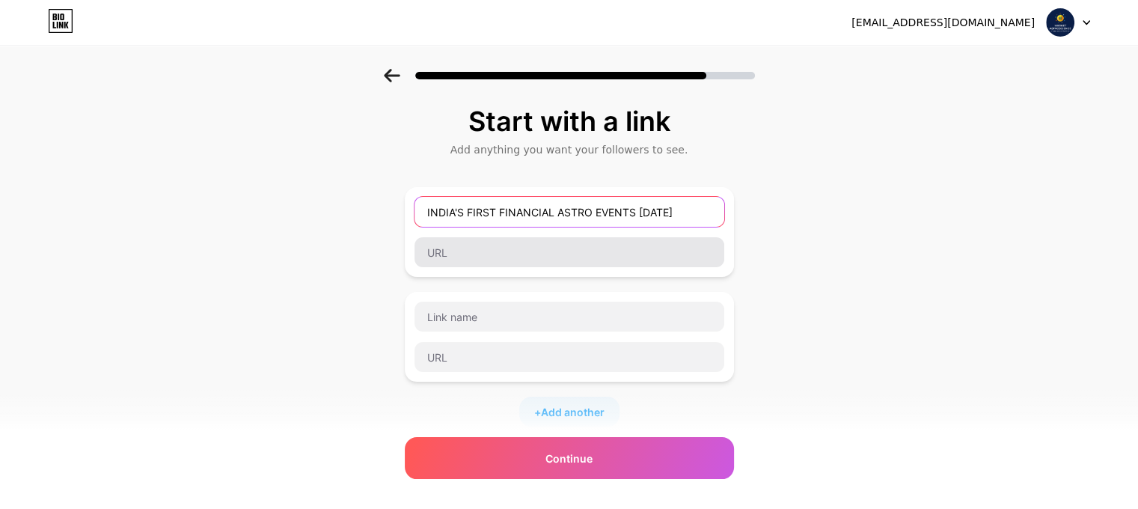
type input "INDIA'S FIRST FINANCIAL ASTRO EVENTS [DATE]"
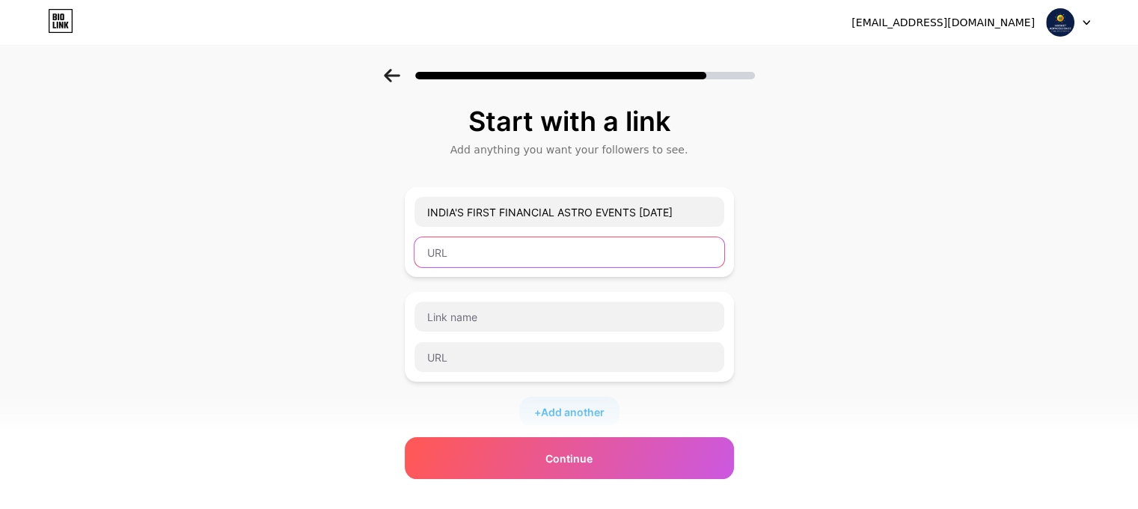
click at [485, 238] on input "text" at bounding box center [569, 252] width 310 height 30
click at [501, 259] on input "text" at bounding box center [569, 252] width 310 height 30
paste input "[URL][DOMAIN_NAME]"
type input "[URL][DOMAIN_NAME]"
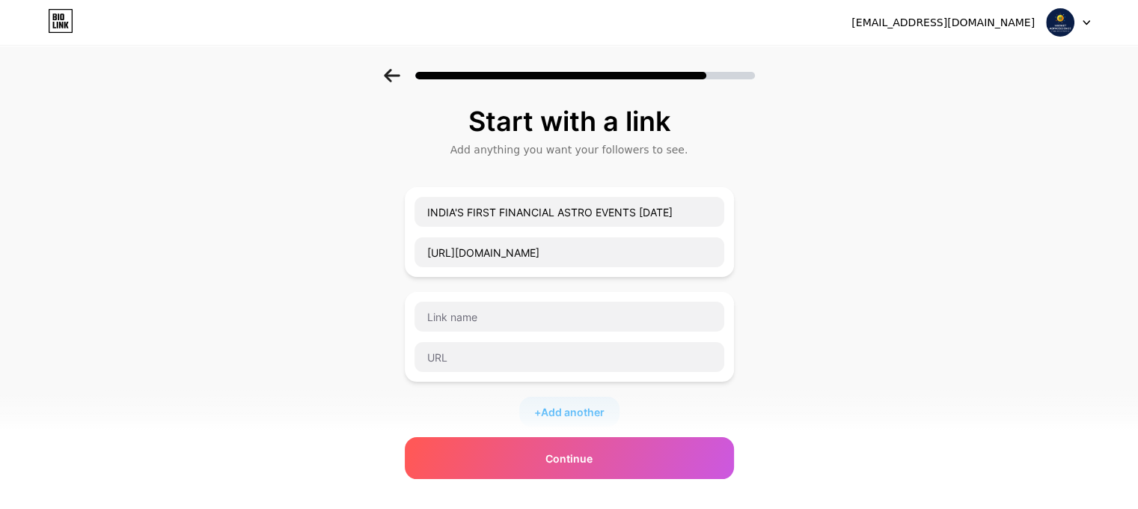
scroll to position [0, 0]
click at [565, 317] on input "text" at bounding box center [569, 316] width 310 height 30
type input "w"
type input "WEBSITE"
click at [465, 365] on input "text" at bounding box center [569, 357] width 310 height 30
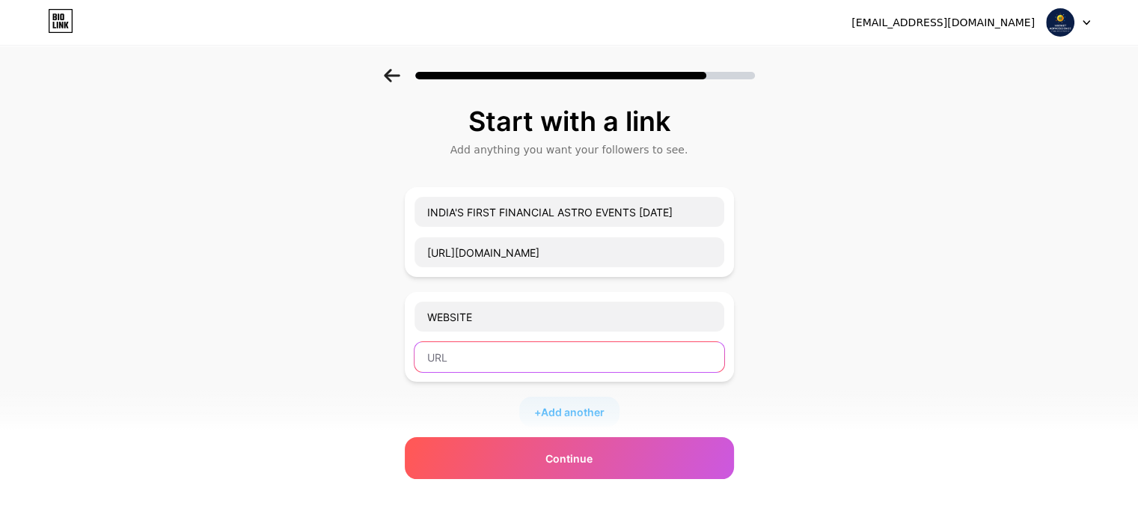
paste input "[URL][DOMAIN_NAME]"
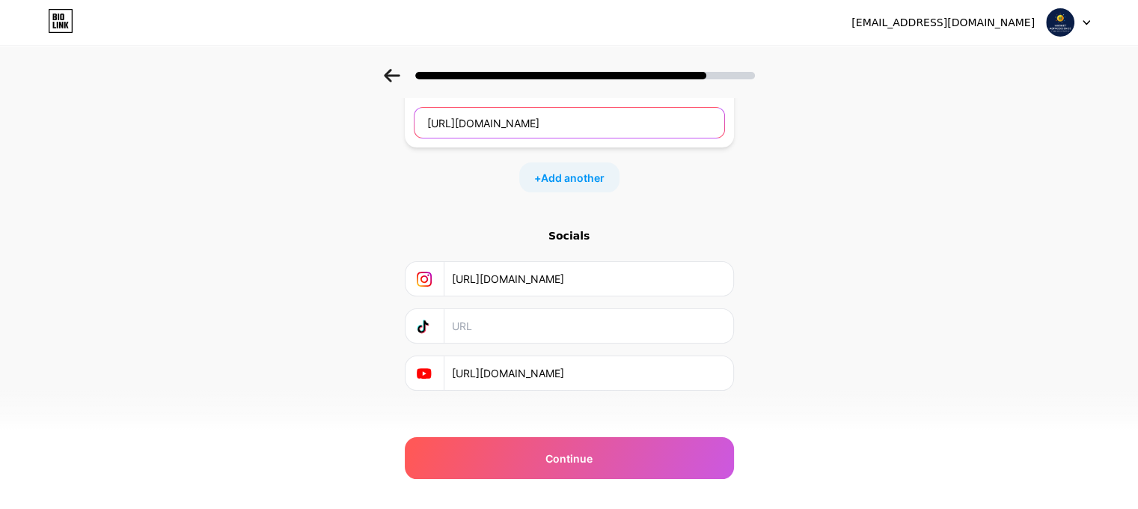
scroll to position [248, 0]
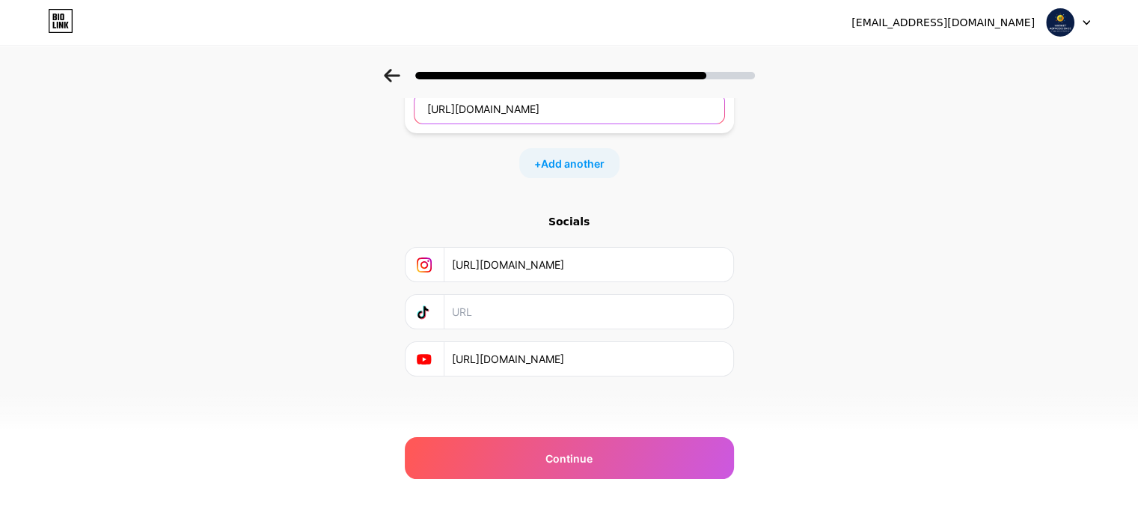
type input "[URL][DOMAIN_NAME]"
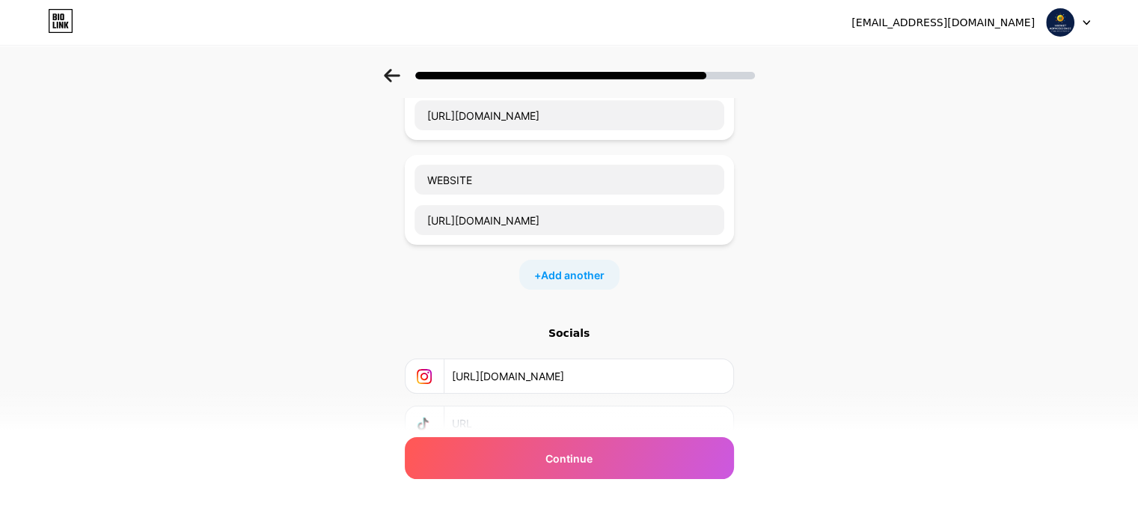
scroll to position [174, 0]
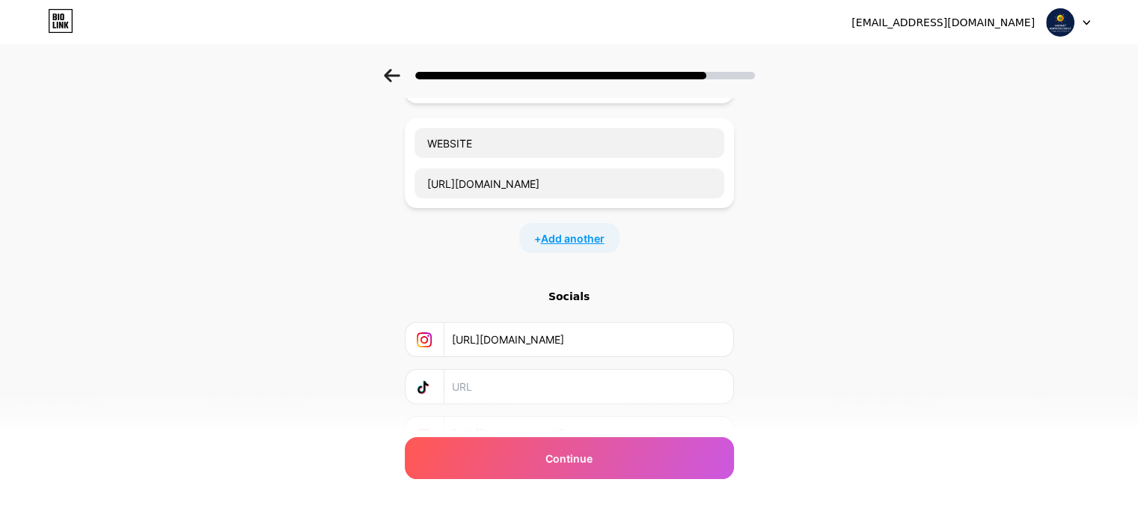
click at [577, 236] on span "Add another" at bounding box center [573, 238] width 64 height 16
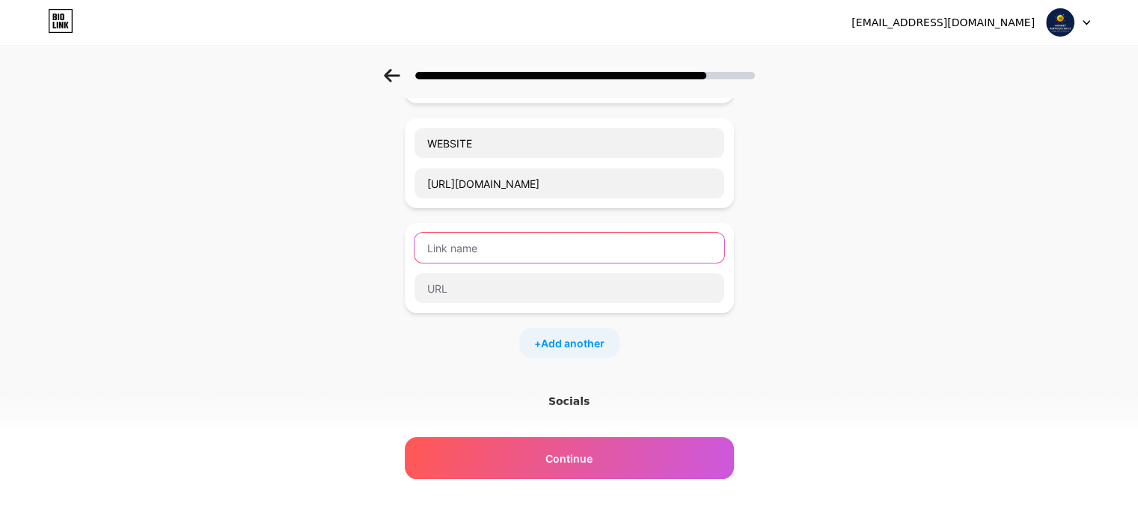
click at [500, 245] on input "text" at bounding box center [569, 248] width 310 height 30
type input "FACEBOOK"
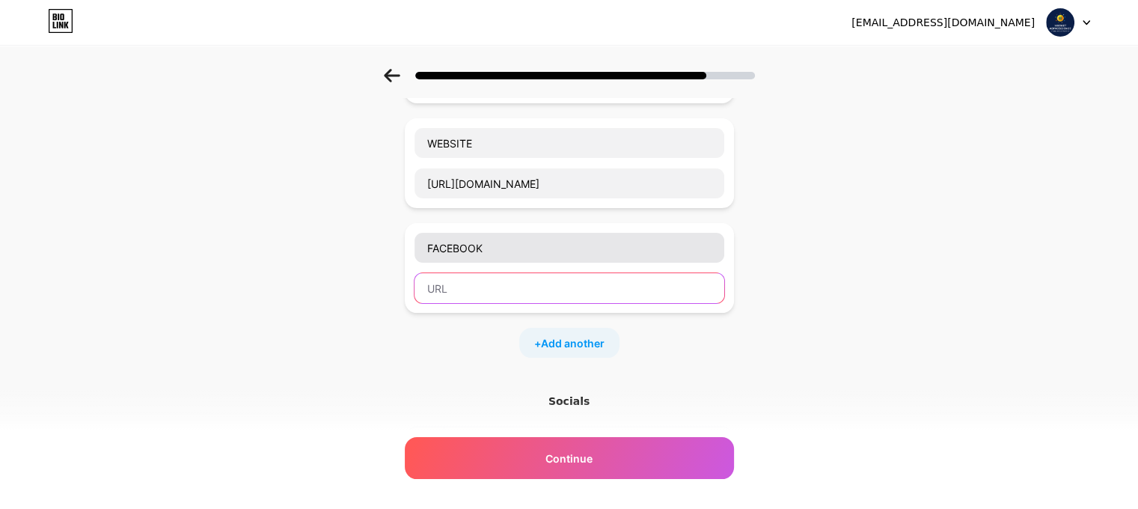
paste input "[URL][DOMAIN_NAME]"
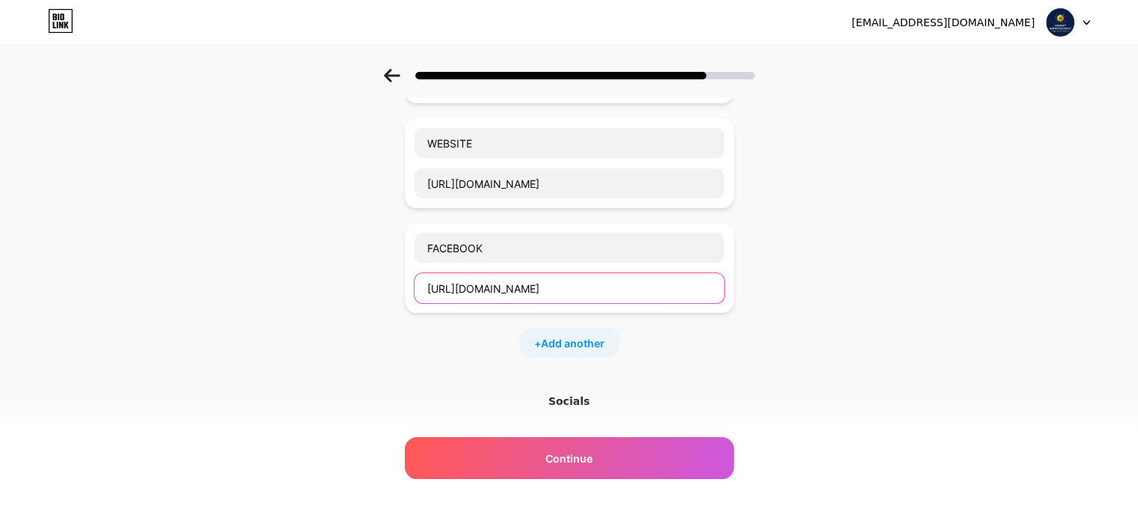
type input "[URL][DOMAIN_NAME]"
click at [537, 334] on div "+ Add another" at bounding box center [569, 343] width 100 height 30
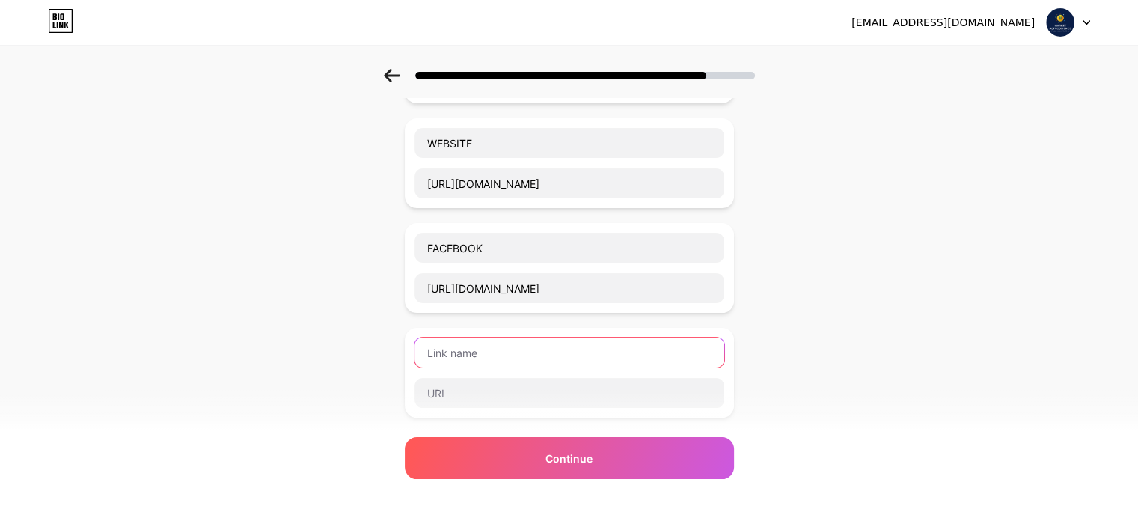
click at [497, 343] on input "text" at bounding box center [569, 352] width 310 height 30
type input "w"
type input "WHATSAPP"
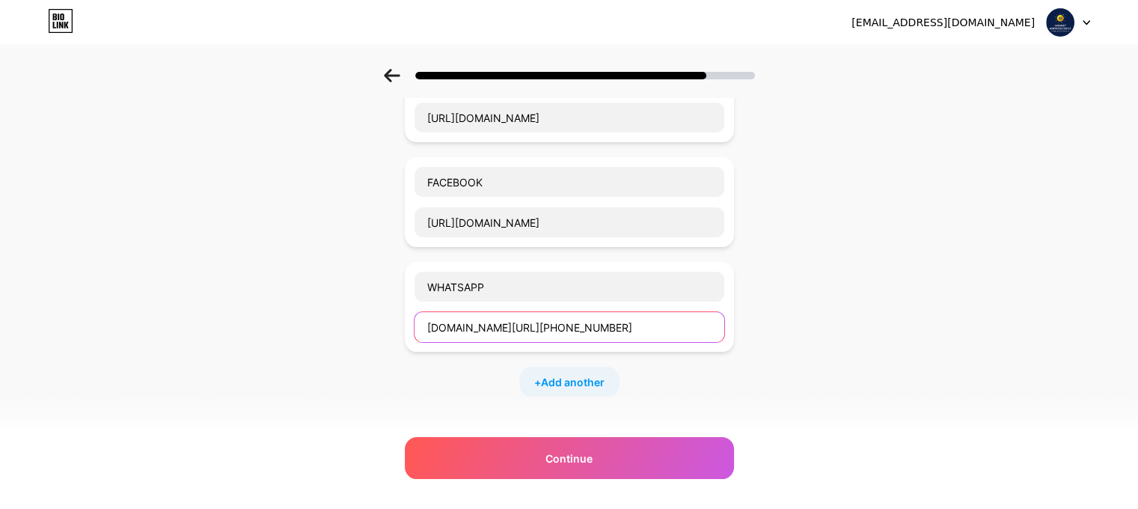
scroll to position [449, 0]
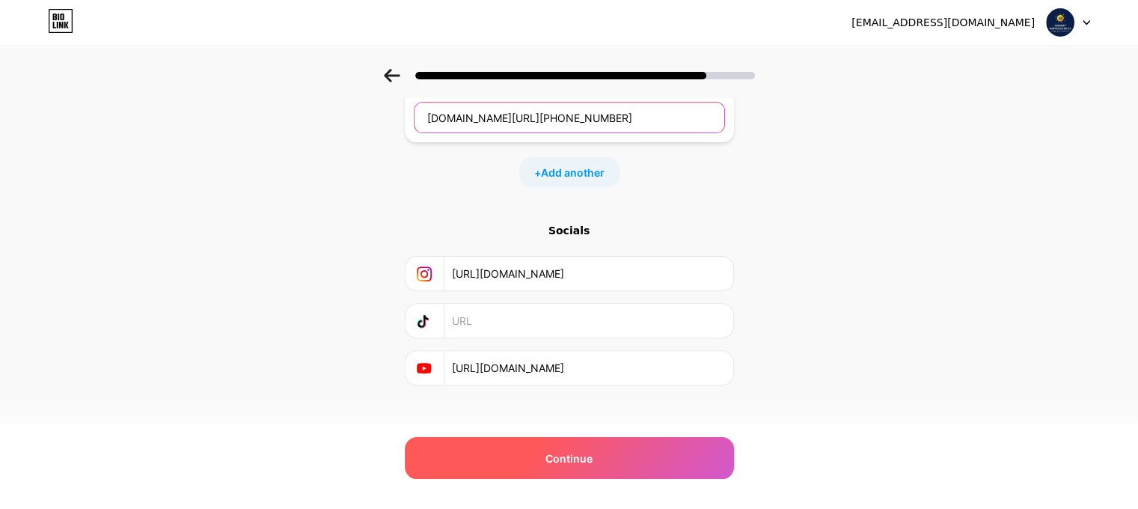
type input "[DOMAIN_NAME][URL][PHONE_NUMBER]"
click at [589, 451] on span "Continue" at bounding box center [568, 458] width 47 height 16
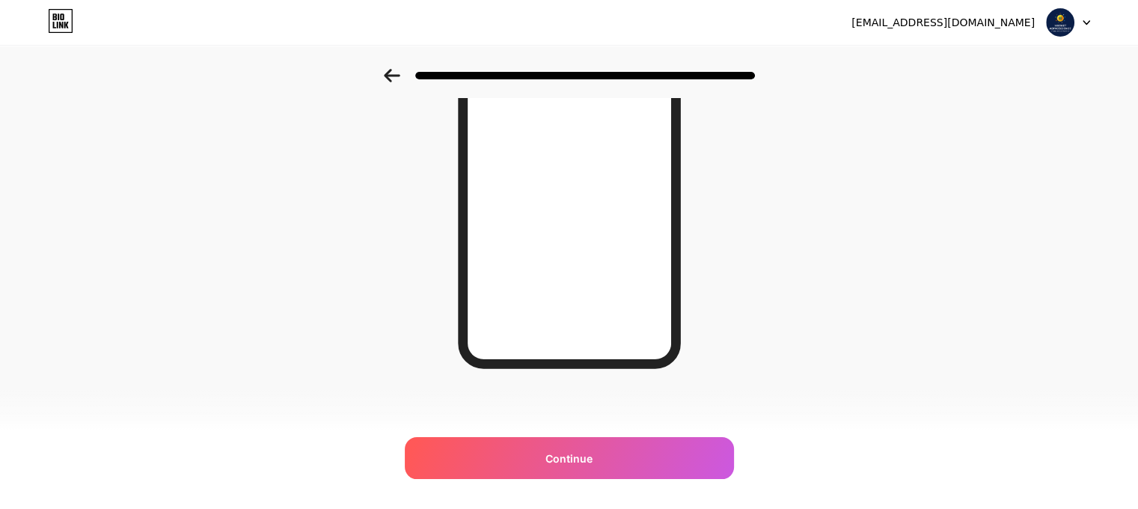
scroll to position [242, 0]
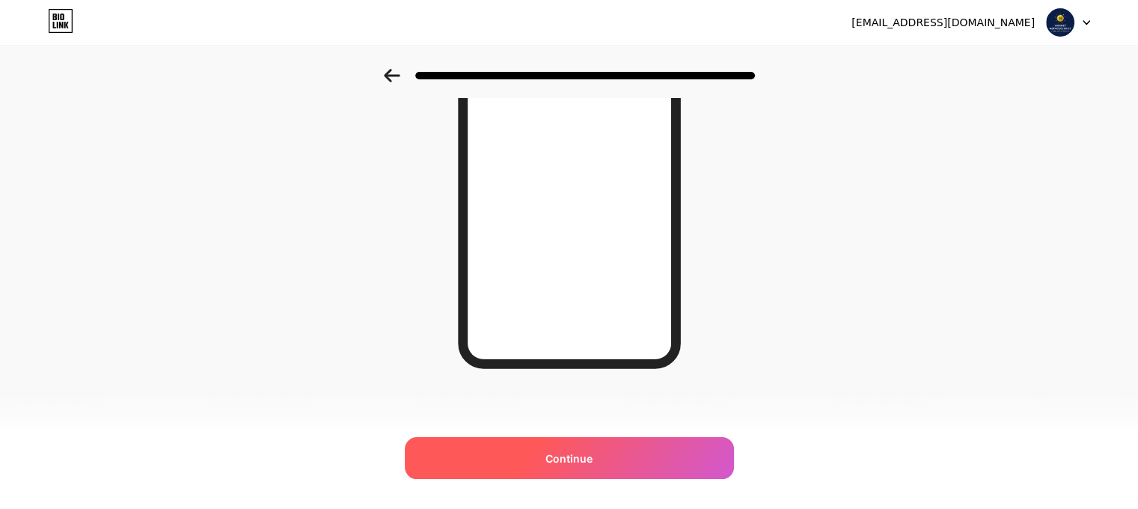
click at [570, 456] on span "Continue" at bounding box center [568, 458] width 47 height 16
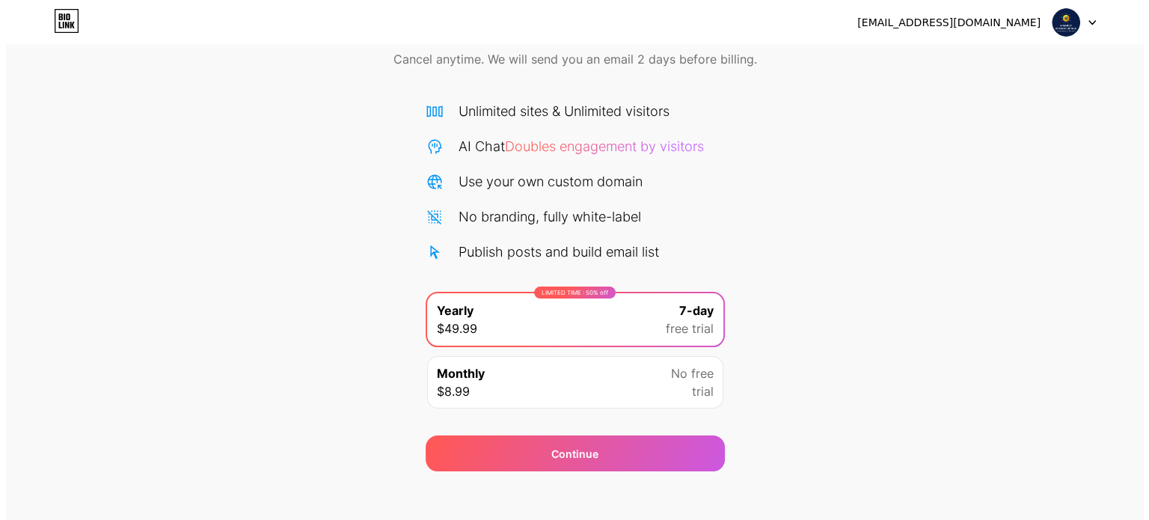
scroll to position [75, 0]
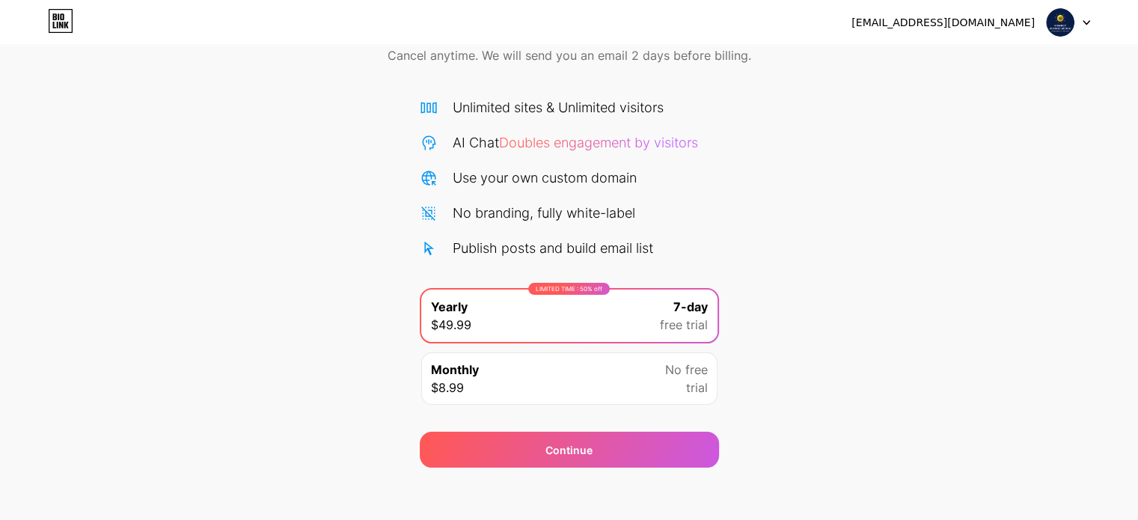
click at [646, 367] on div "Monthly $8.99 No free trial" at bounding box center [569, 378] width 296 height 52
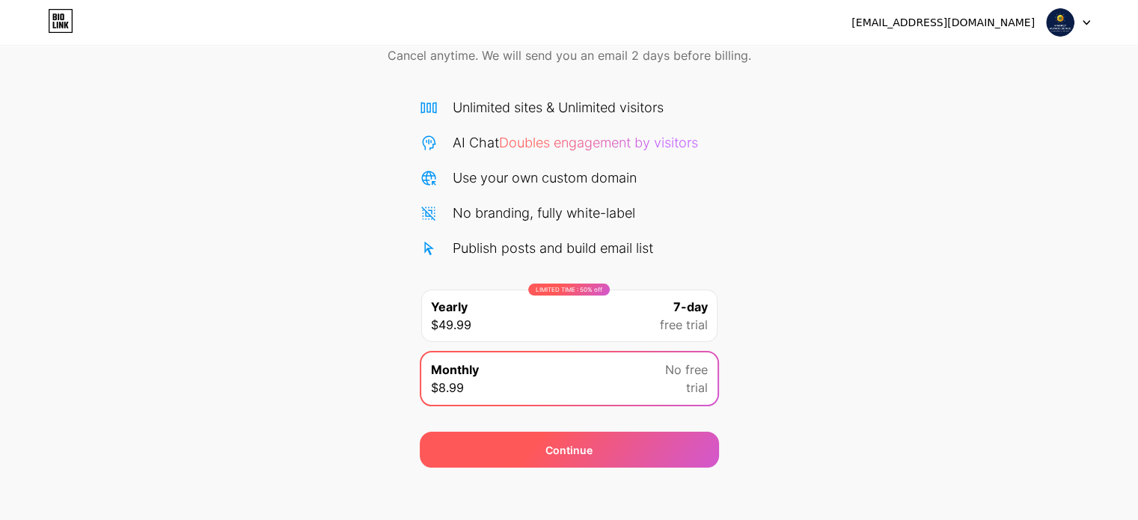
click at [589, 448] on div "Continue" at bounding box center [568, 450] width 47 height 16
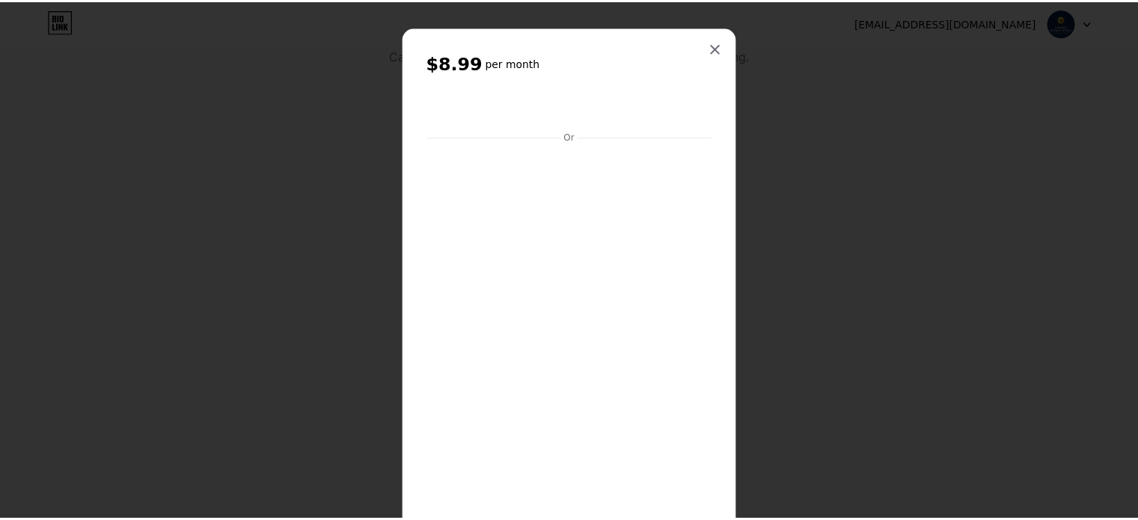
scroll to position [0, 0]
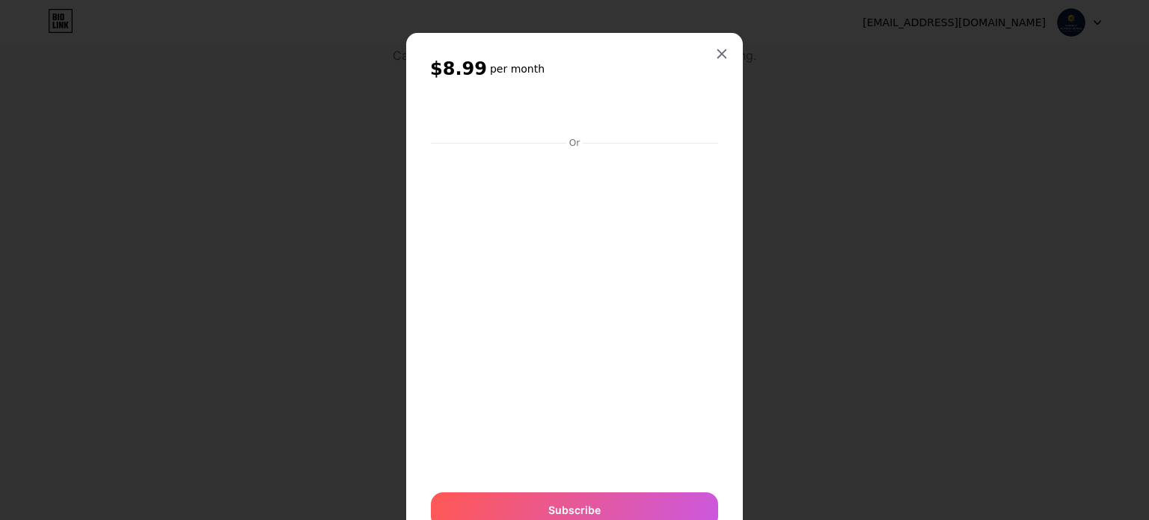
click at [716, 55] on icon at bounding box center [722, 54] width 12 height 12
